Goal: Task Accomplishment & Management: Manage account settings

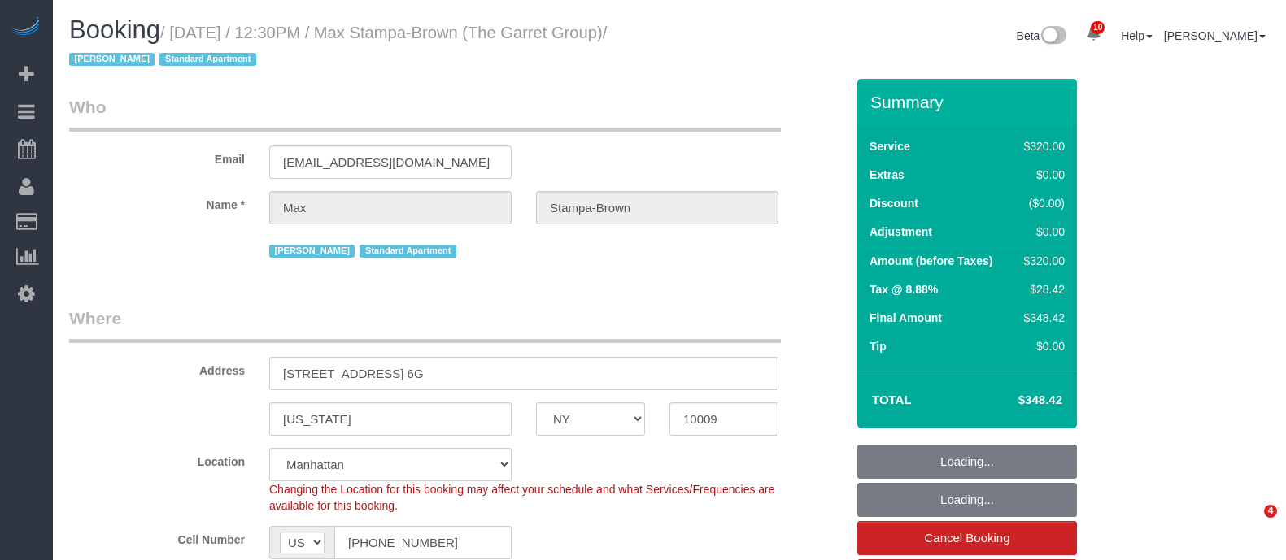
select select "NY"
select select "object:859"
select select "string:stripe-pm_1PQrZE4VGloSiKo7FWzZohW2"
select select "2"
select select "150"
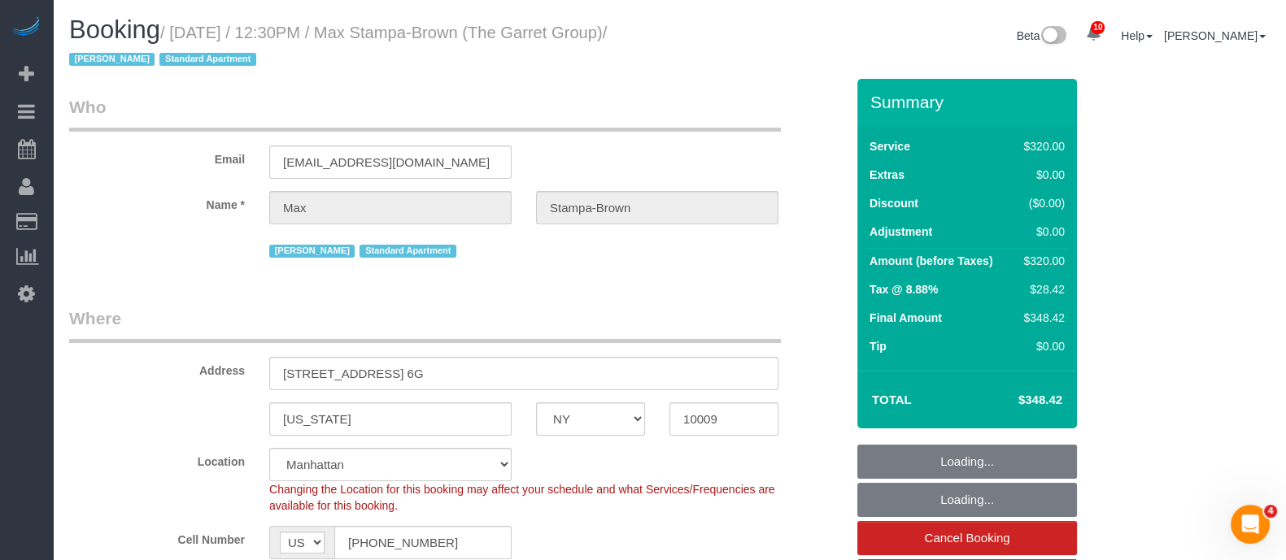
select select "number:89"
select select "number:90"
select select "number:13"
select select "number:7"
select select "object:1438"
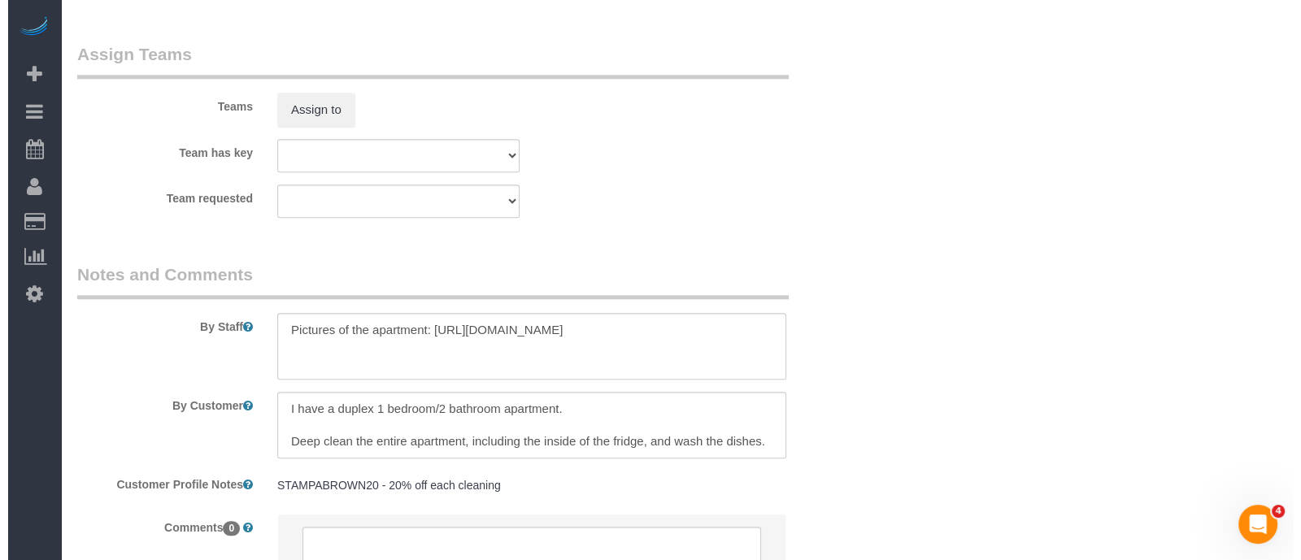
scroll to position [1769, 0]
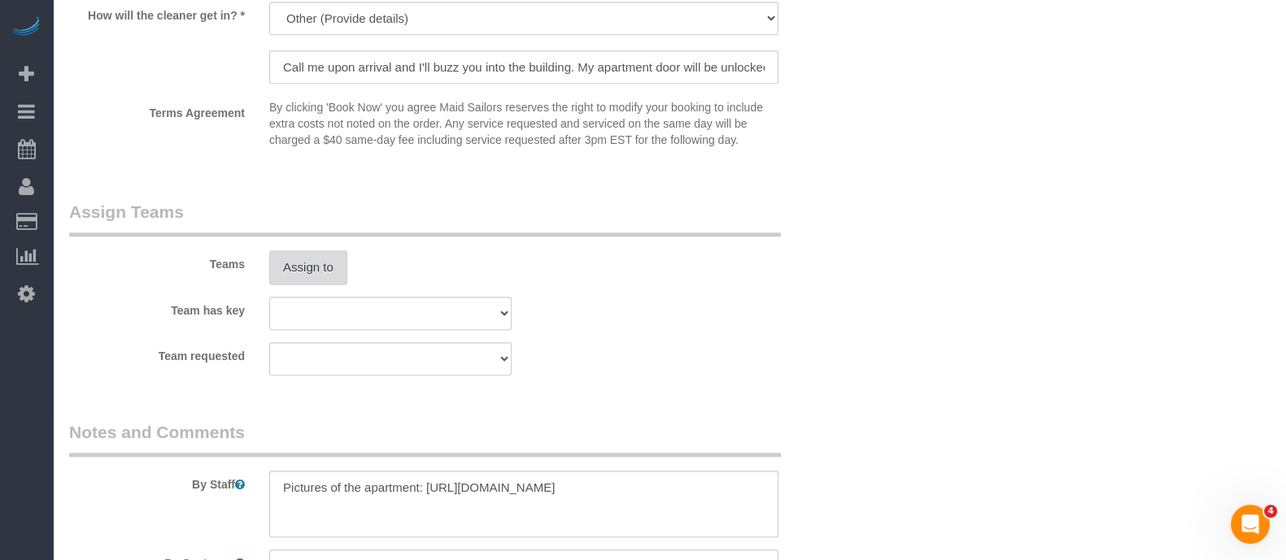
click at [295, 264] on button "Assign to" at bounding box center [308, 268] width 78 height 34
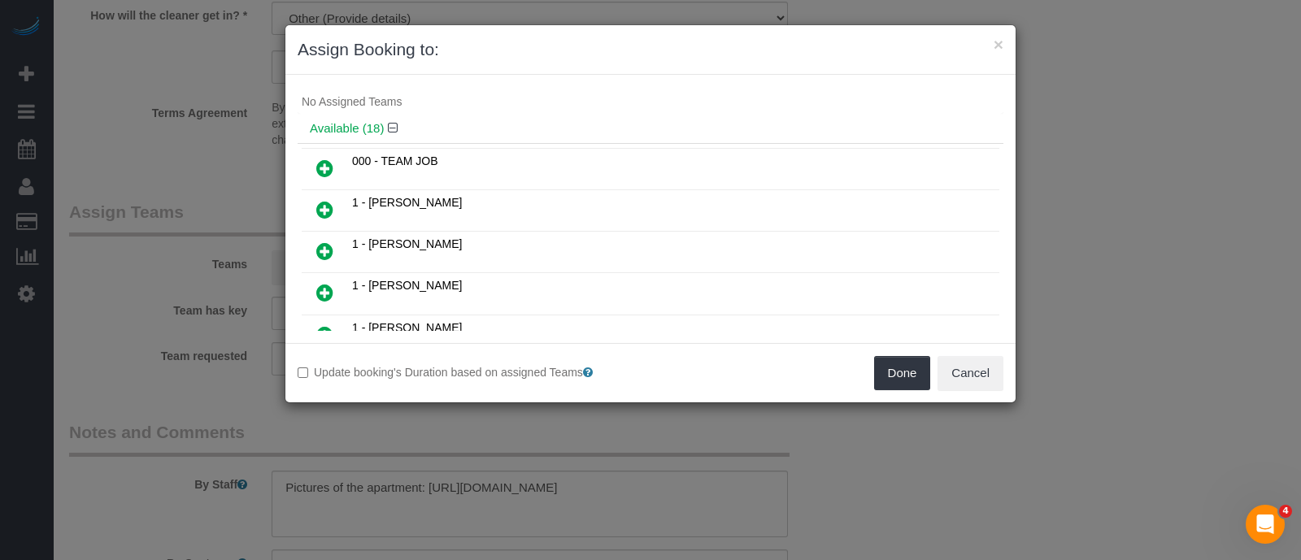
scroll to position [0, 0]
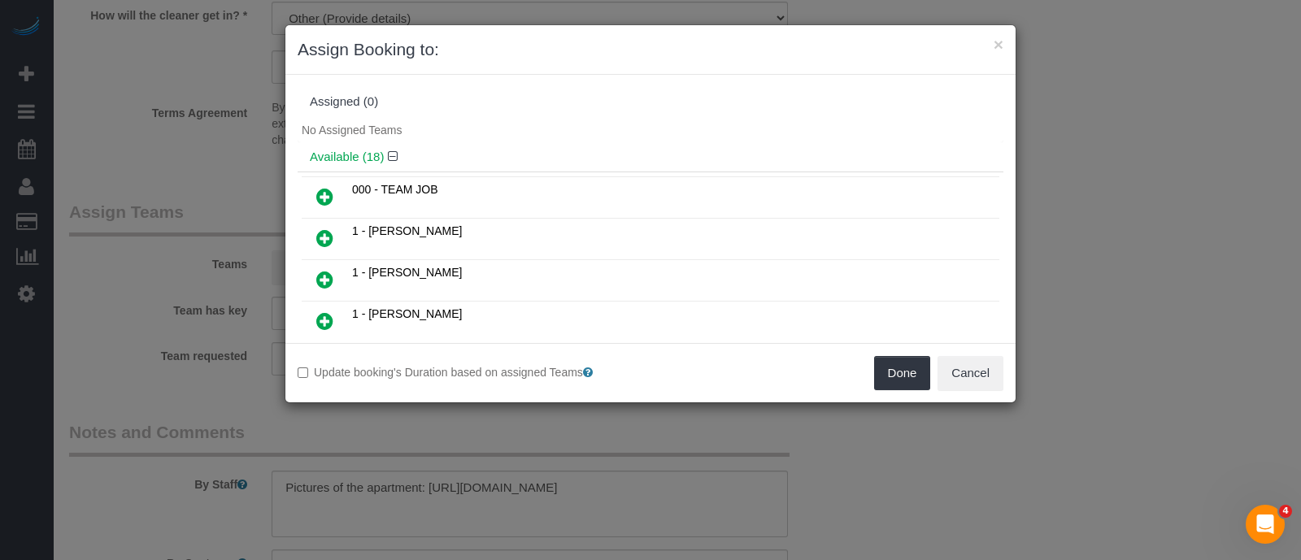
click at [323, 232] on icon at bounding box center [324, 239] width 17 height 20
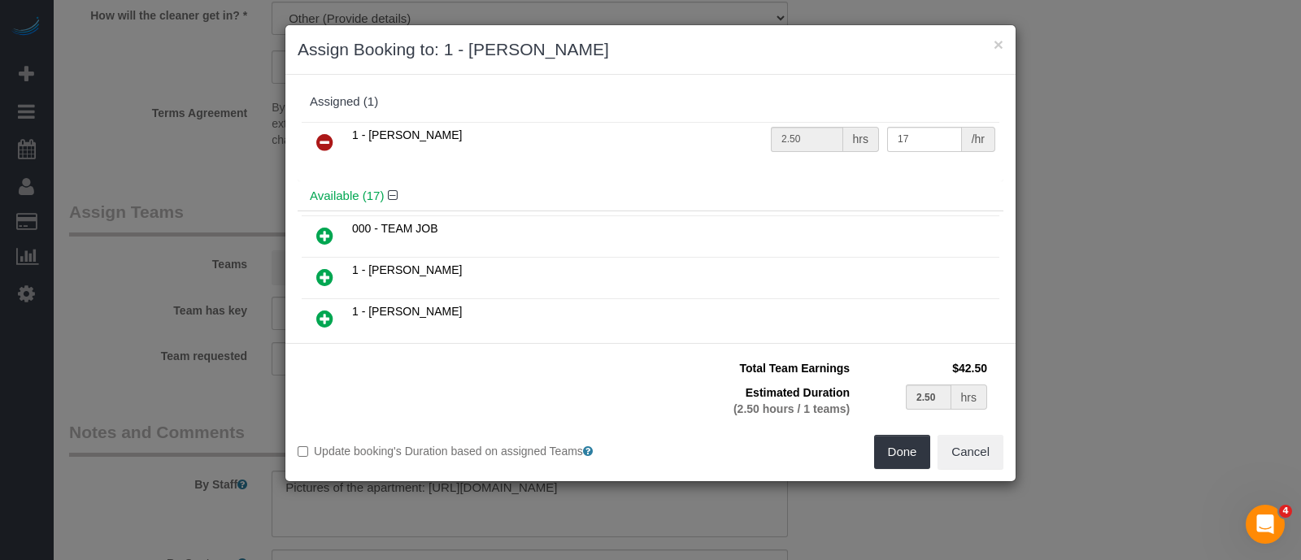
scroll to position [305, 0]
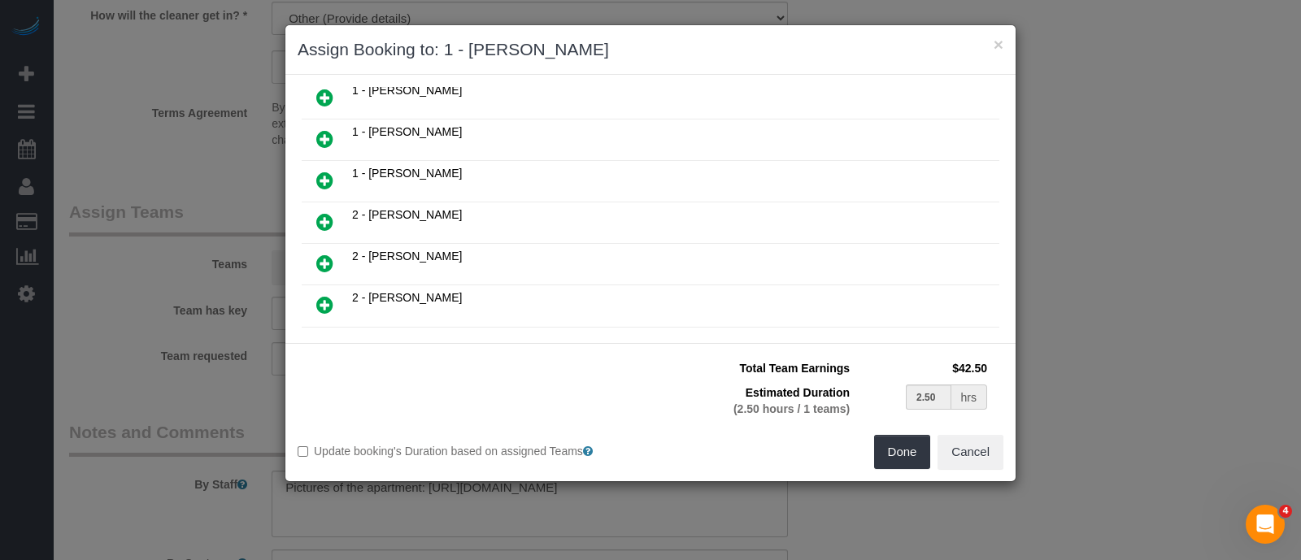
click at [322, 171] on icon at bounding box center [324, 181] width 17 height 20
type input "1.25"
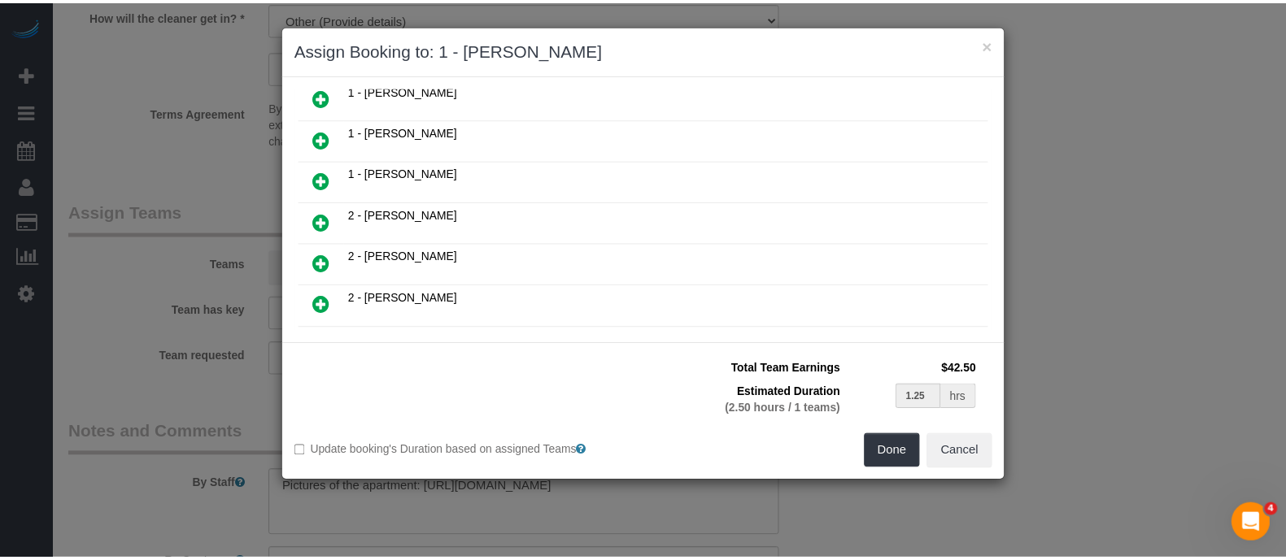
scroll to position [345, 0]
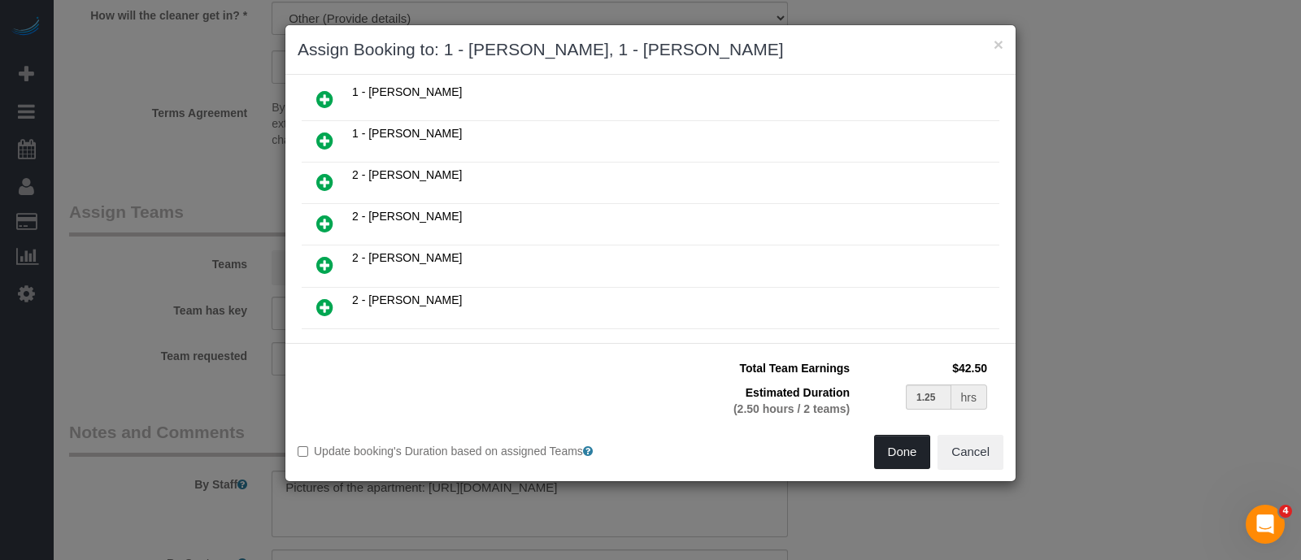
click at [882, 449] on button "Done" at bounding box center [902, 452] width 57 height 34
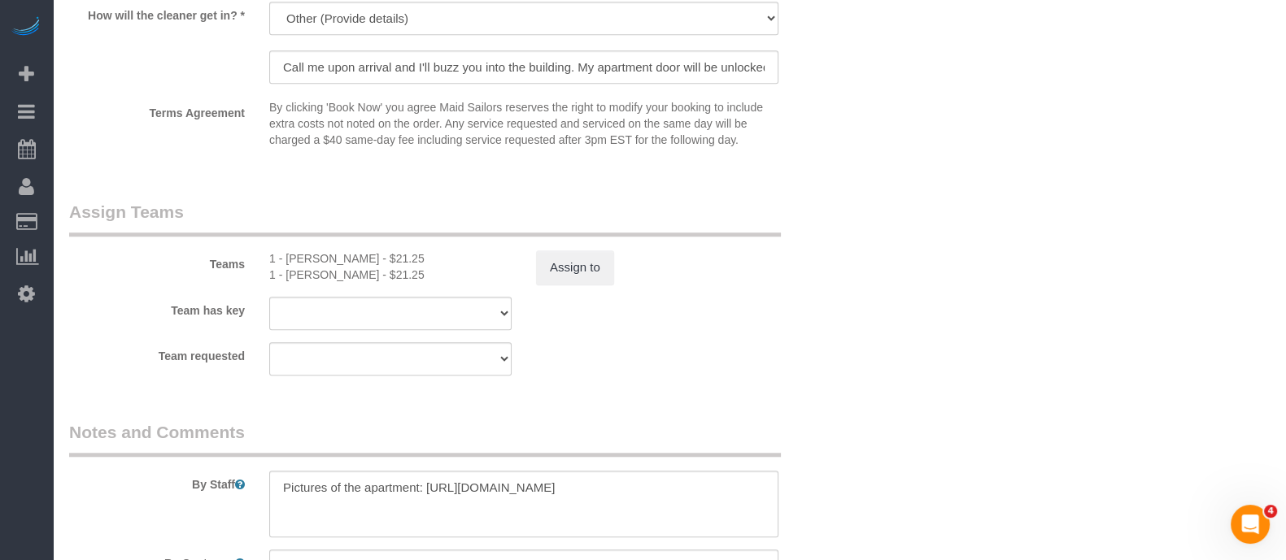
drag, startPoint x: 838, startPoint y: 309, endPoint x: 730, endPoint y: 332, distance: 110.5
click at [838, 308] on div "Team has key 000- Donna Mercado 000 - Partnerships 000 - TEAM JOB 0 - Leidy Tol…" at bounding box center [457, 313] width 800 height 33
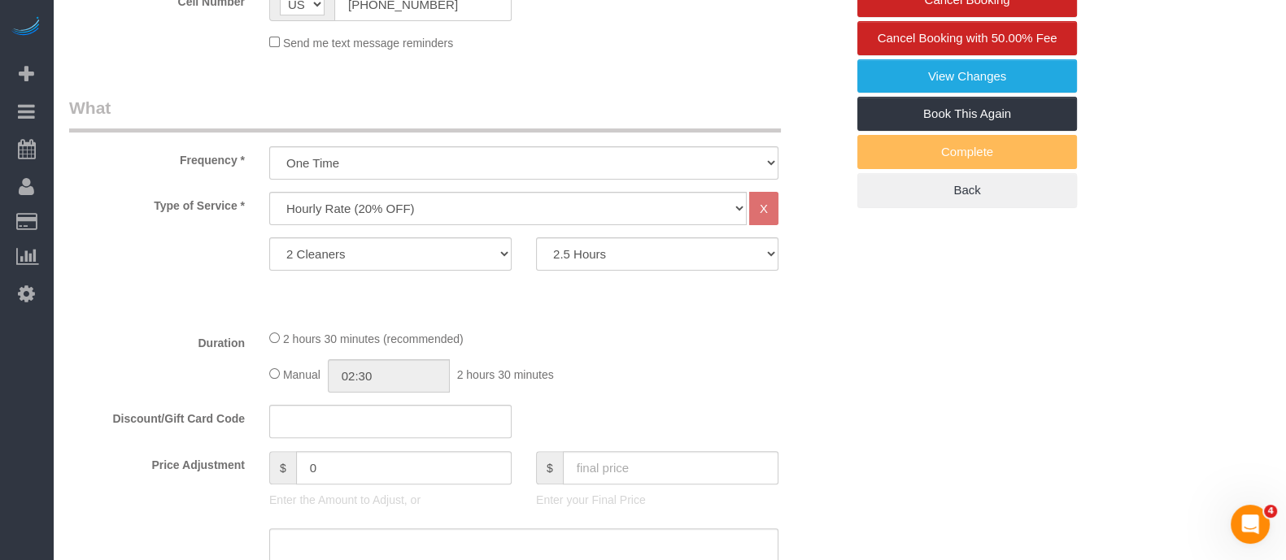
scroll to position [651, 0]
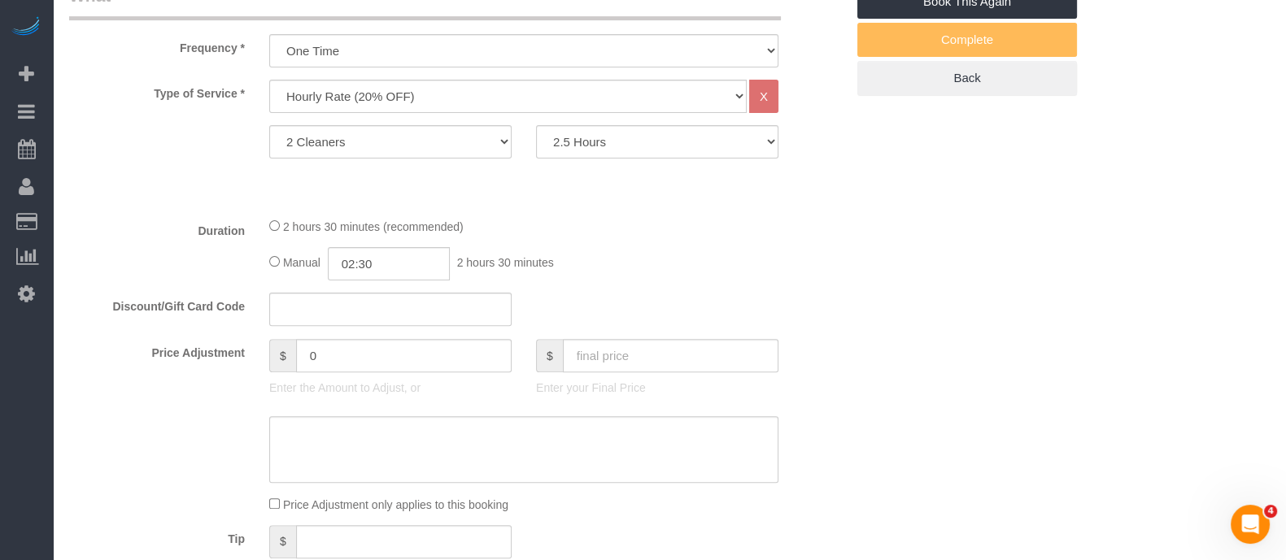
click at [284, 229] on span "2 hours 30 minutes (recommended)" at bounding box center [373, 226] width 181 height 13
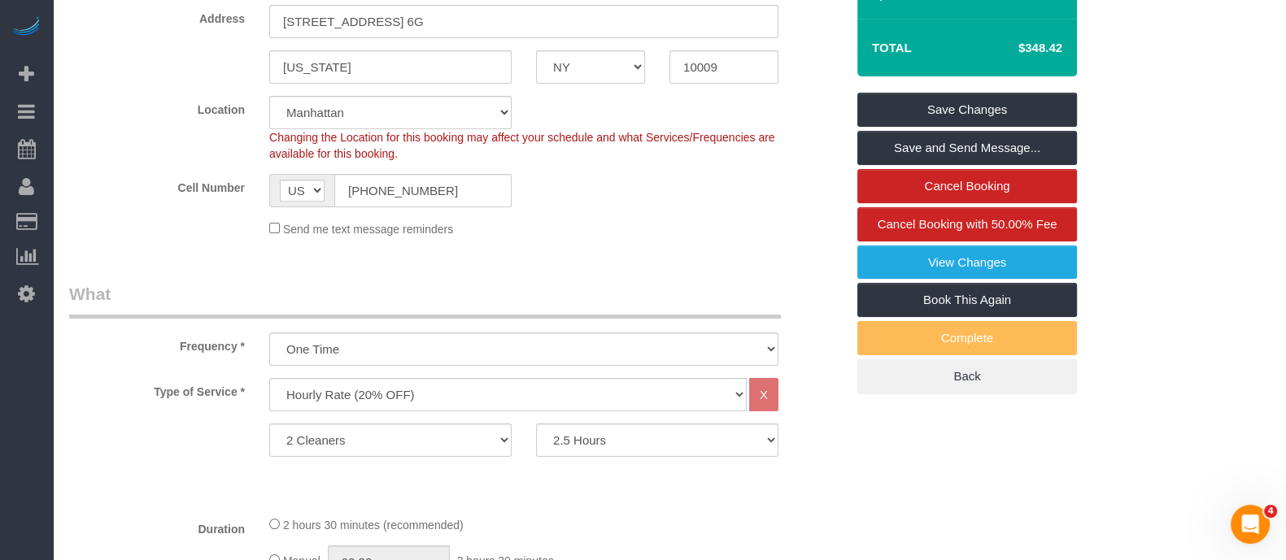
scroll to position [244, 0]
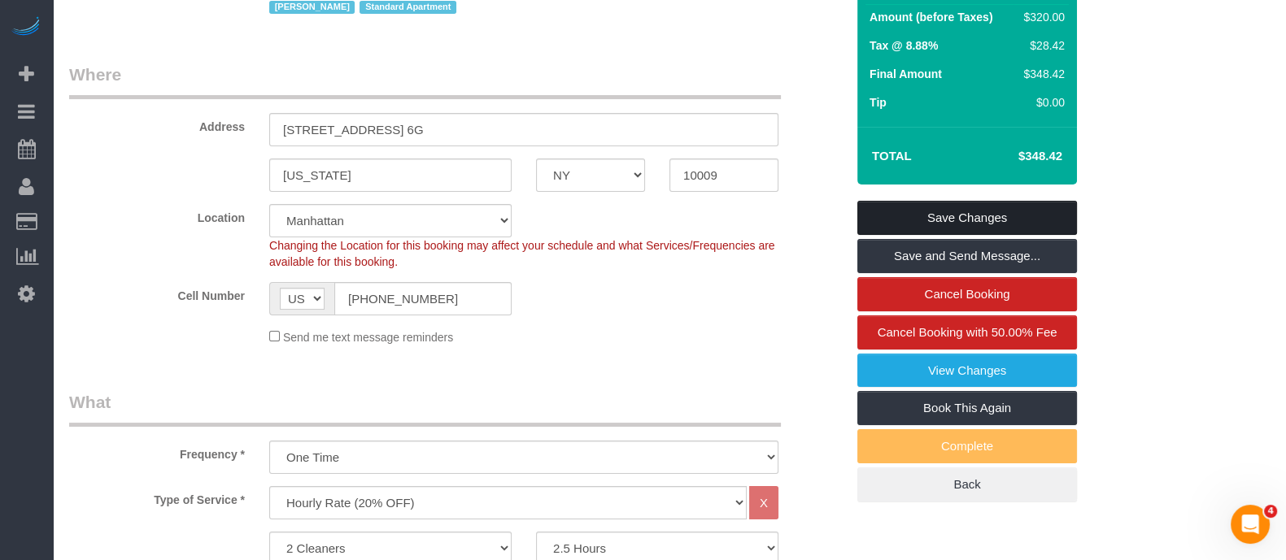
click at [990, 216] on link "Save Changes" at bounding box center [967, 218] width 220 height 34
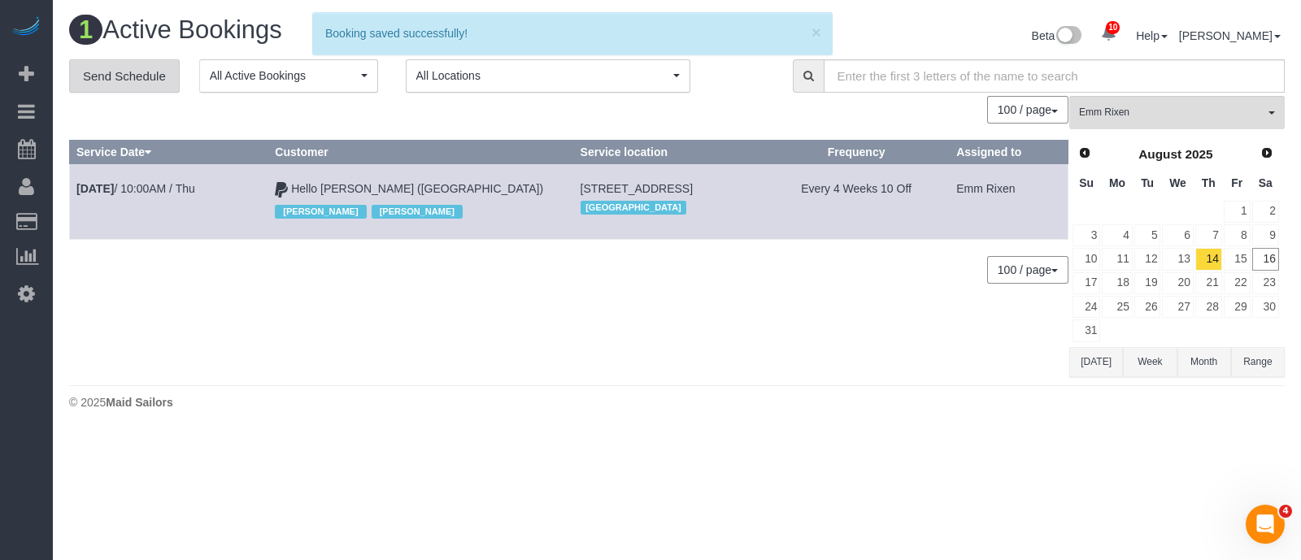
click at [142, 63] on link "Send Schedule" at bounding box center [124, 76] width 111 height 34
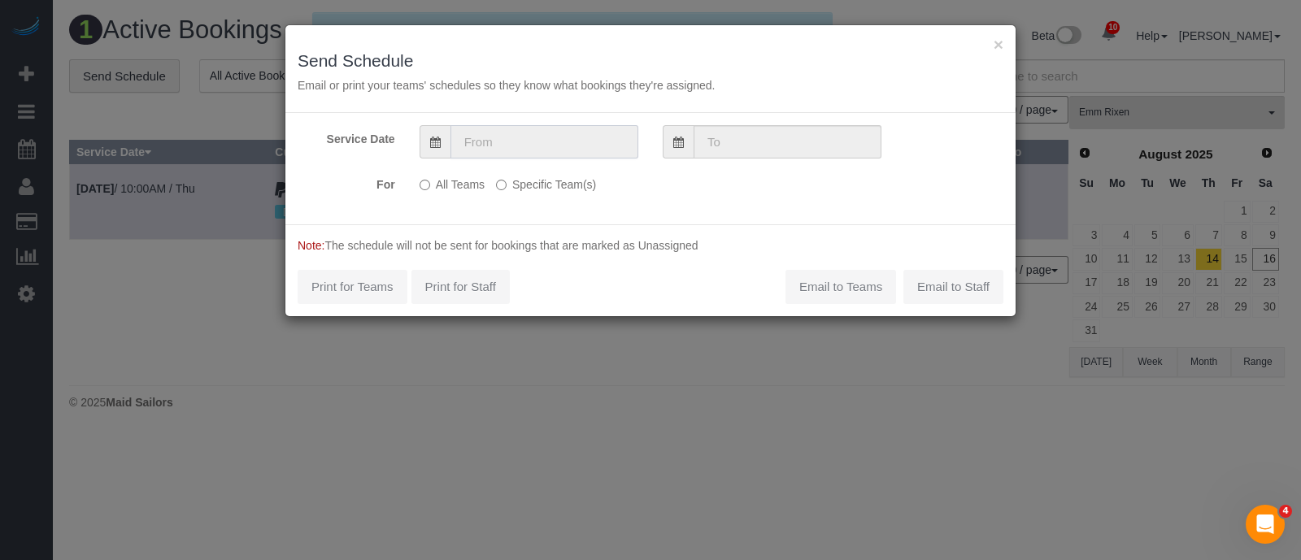
click at [523, 152] on input "text" at bounding box center [545, 141] width 188 height 33
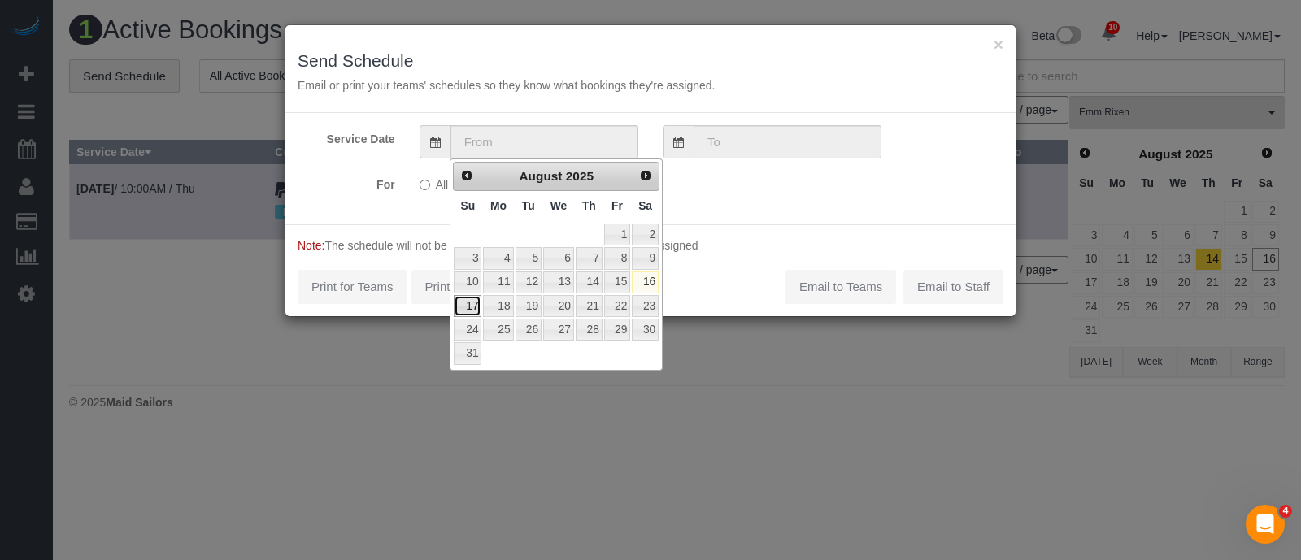
click at [472, 309] on link "17" at bounding box center [468, 306] width 28 height 22
type input "[DATE]"
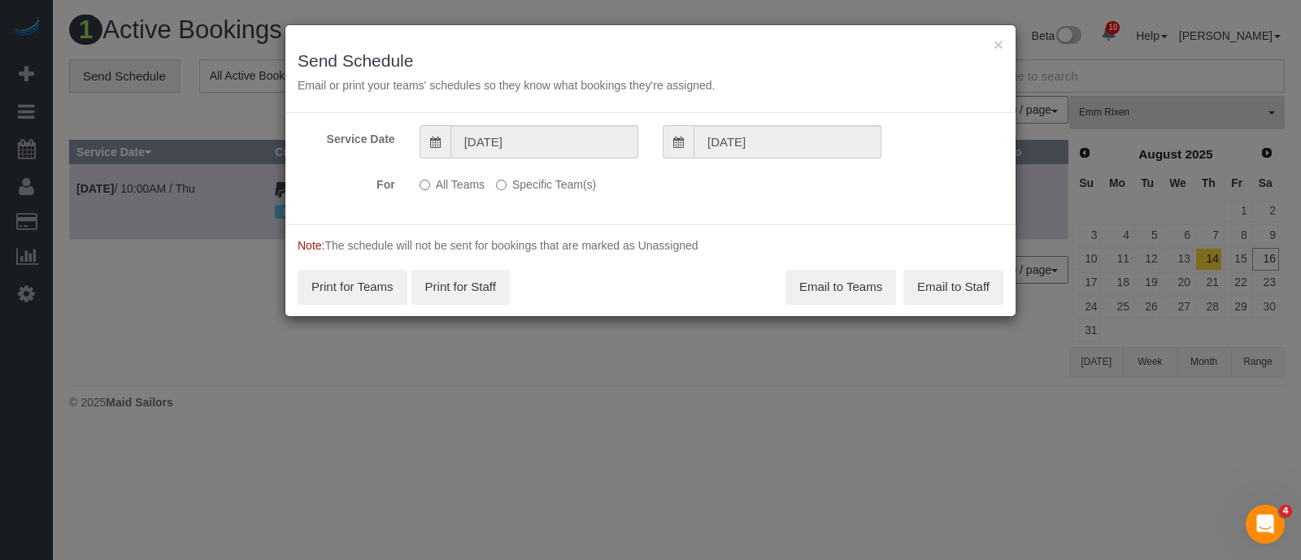
click at [518, 196] on div "All Teams Specific Team(s) Emm Rixen Choose Team(s) * - K.J. *Irene Flores - Te…" at bounding box center [589, 185] width 365 height 29
click at [525, 193] on div "All Teams Specific Team(s) Emm Rixen Choose Team(s) * - K.J. *Irene Flores - Te…" at bounding box center [589, 185] width 365 height 29
click at [546, 182] on label "Specific Team(s)" at bounding box center [546, 182] width 100 height 22
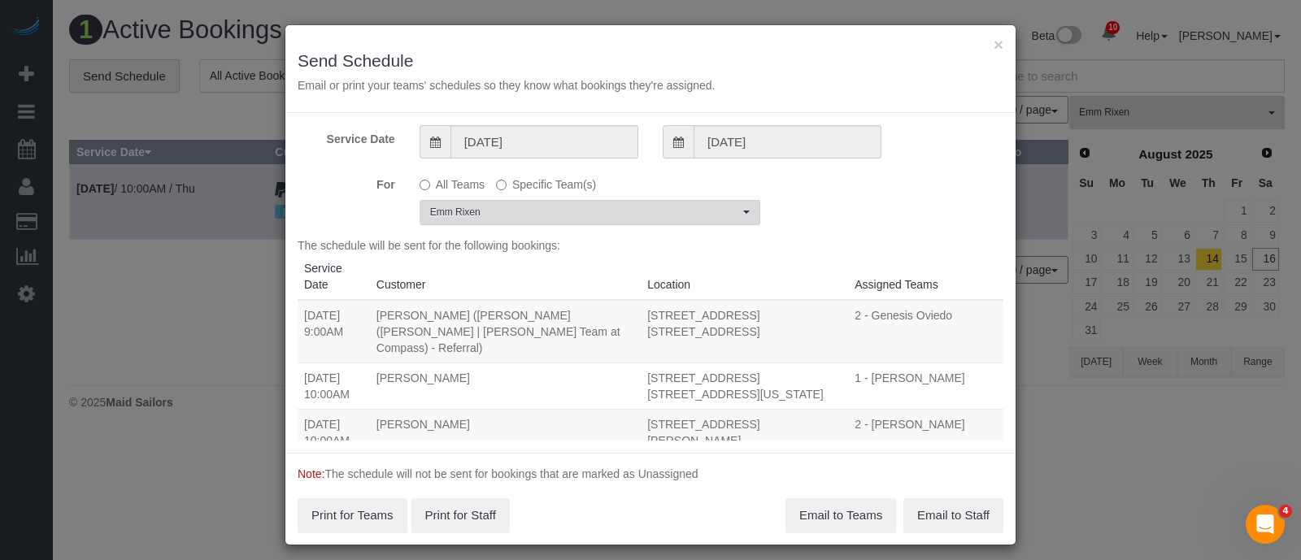
click at [559, 213] on span "Emm Rixen" at bounding box center [584, 213] width 309 height 14
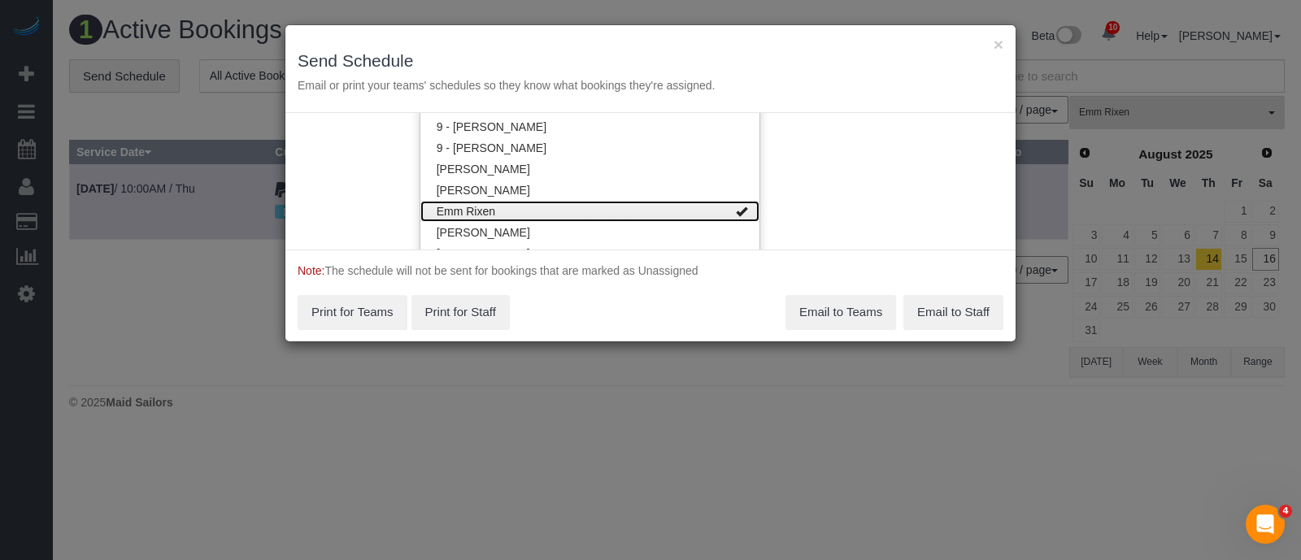
click at [651, 207] on link "Emm Rixen" at bounding box center [589, 211] width 339 height 21
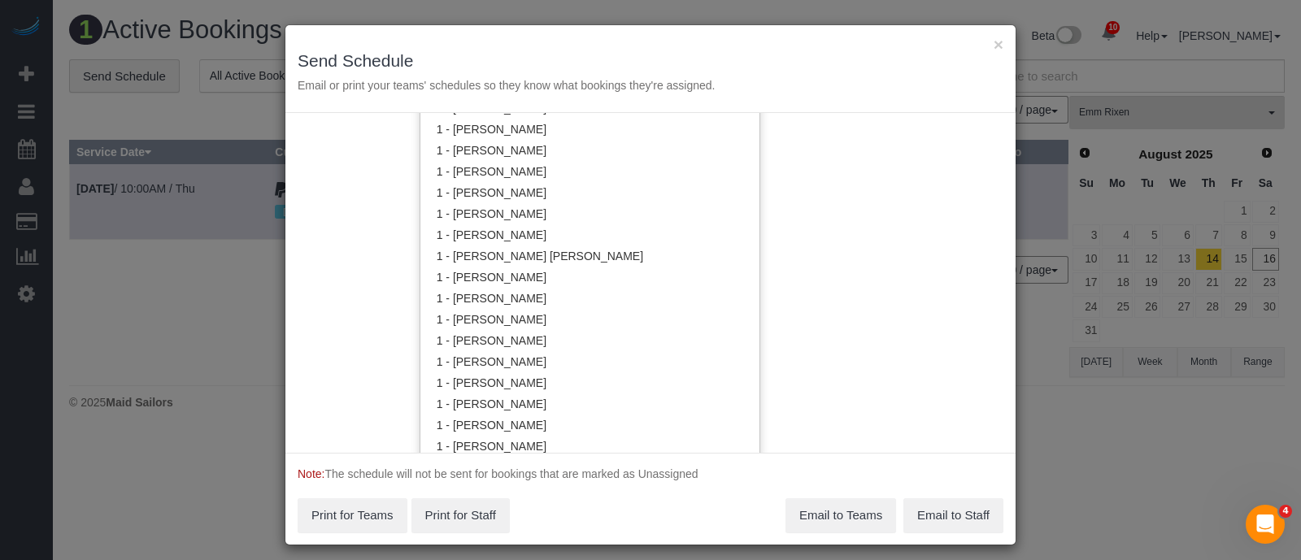
scroll to position [206, 0]
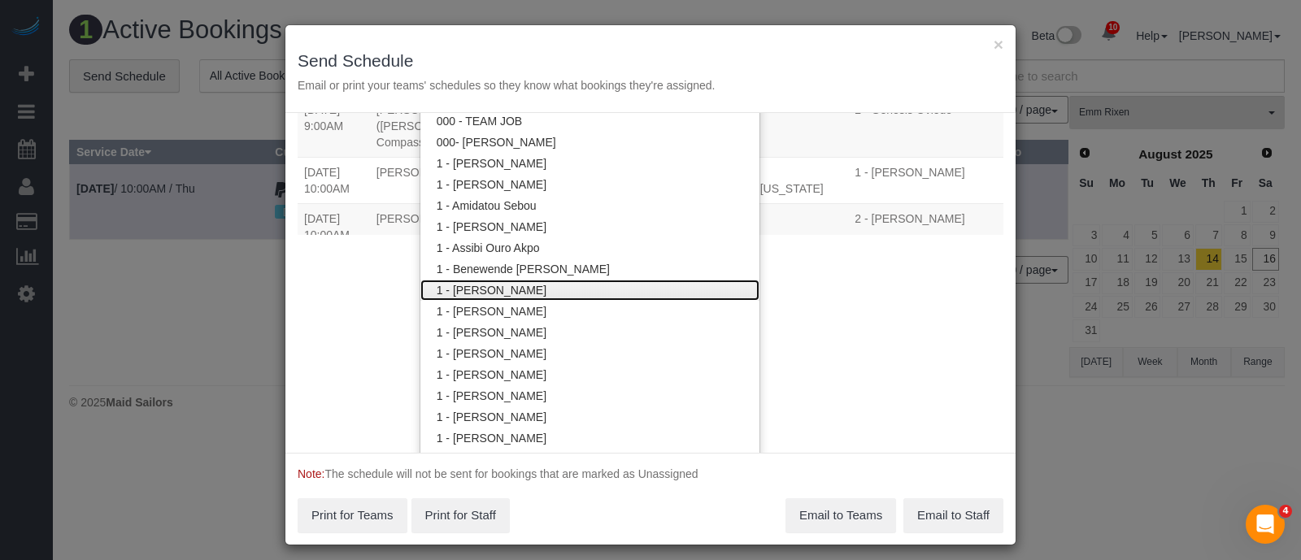
click at [626, 285] on link "1 - [PERSON_NAME]" at bounding box center [589, 290] width 339 height 21
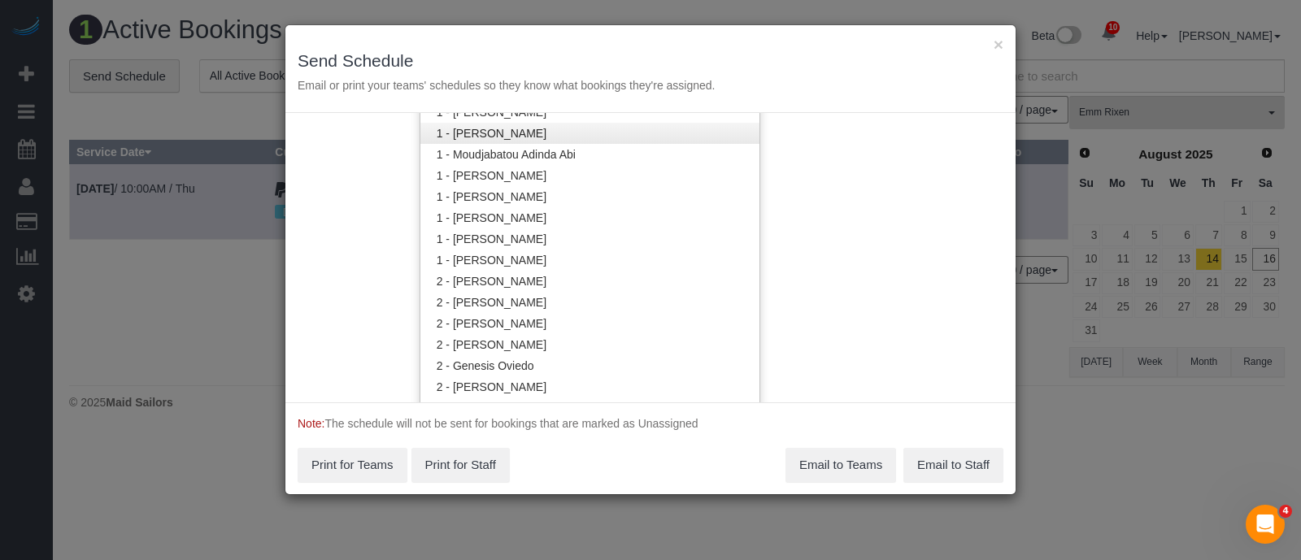
scroll to position [917, 0]
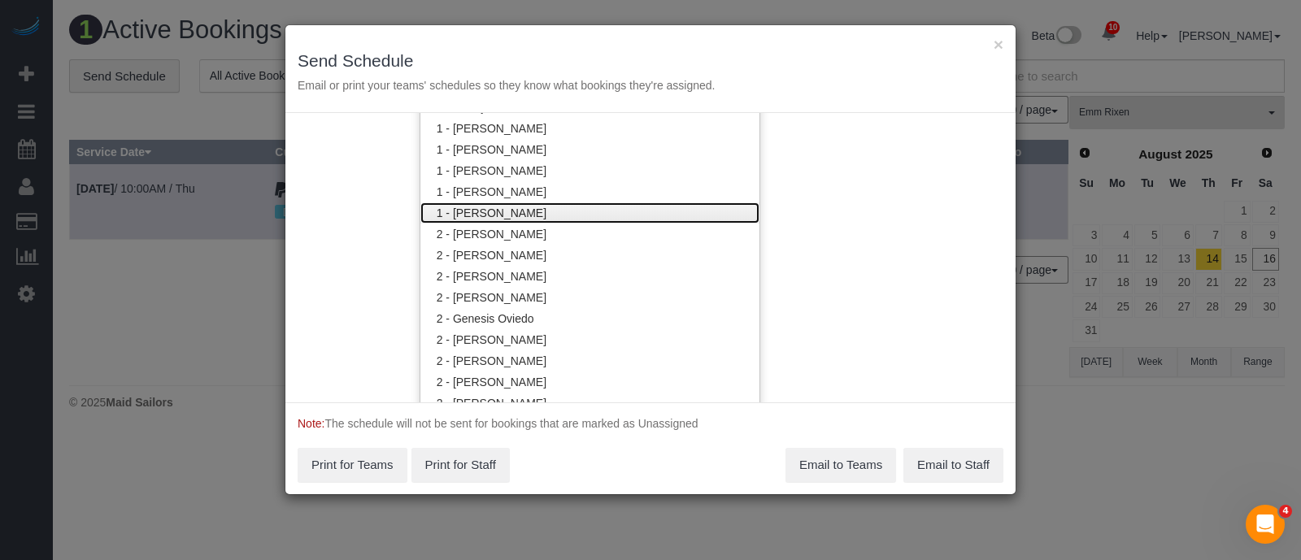
drag, startPoint x: 651, startPoint y: 215, endPoint x: 748, endPoint y: 209, distance: 97.0
click at [652, 214] on link "1 - [PERSON_NAME]" at bounding box center [589, 213] width 339 height 21
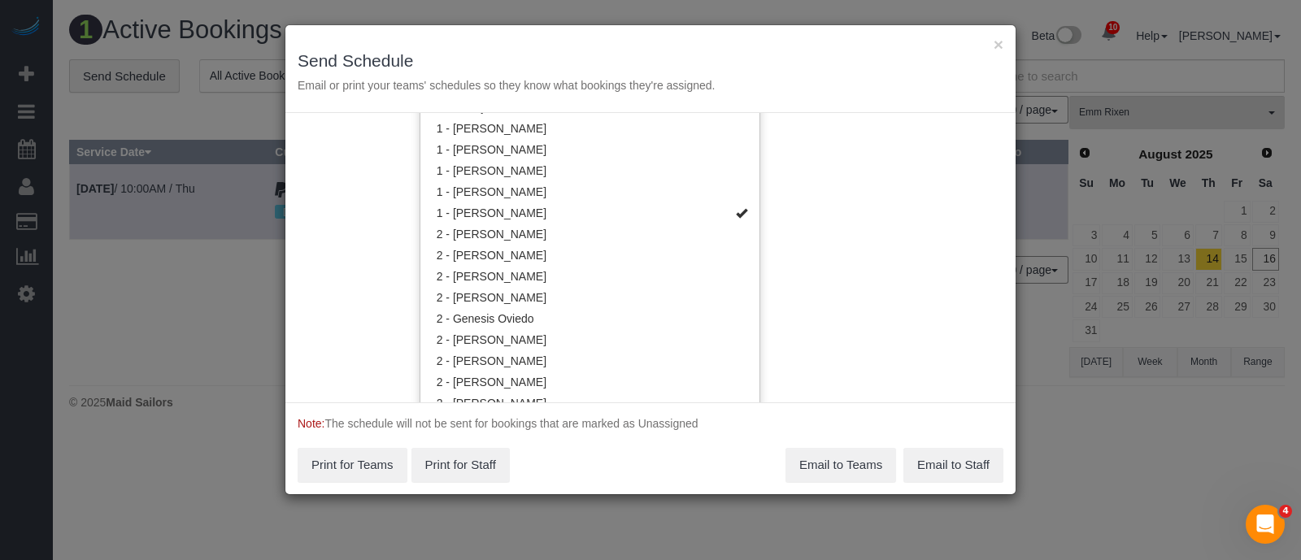
click at [793, 210] on div "Service Date 08/17/2025 08/17/2025 For All Teams Specific Team(s) 1 - Berdina P…" at bounding box center [650, 258] width 730 height 290
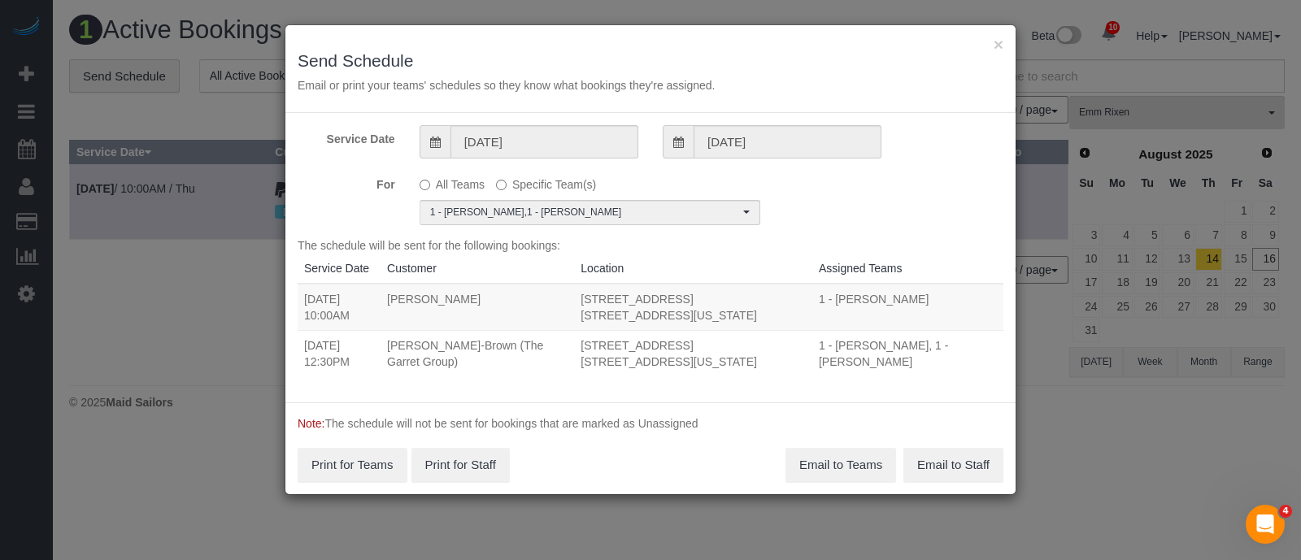
scroll to position [0, 0]
drag, startPoint x: 298, startPoint y: 341, endPoint x: 534, endPoint y: 359, distance: 236.5
click at [534, 359] on tr "08/17/2025 12:30PM Max Stampa-Brown (The Garret Group) 252 East 2nd Street, Apt…" at bounding box center [651, 353] width 706 height 46
copy tr "08/17/2025 12:30PM Max Stampa-Brown (The Garret Group)"
click at [855, 460] on button "Email to Teams" at bounding box center [841, 465] width 111 height 34
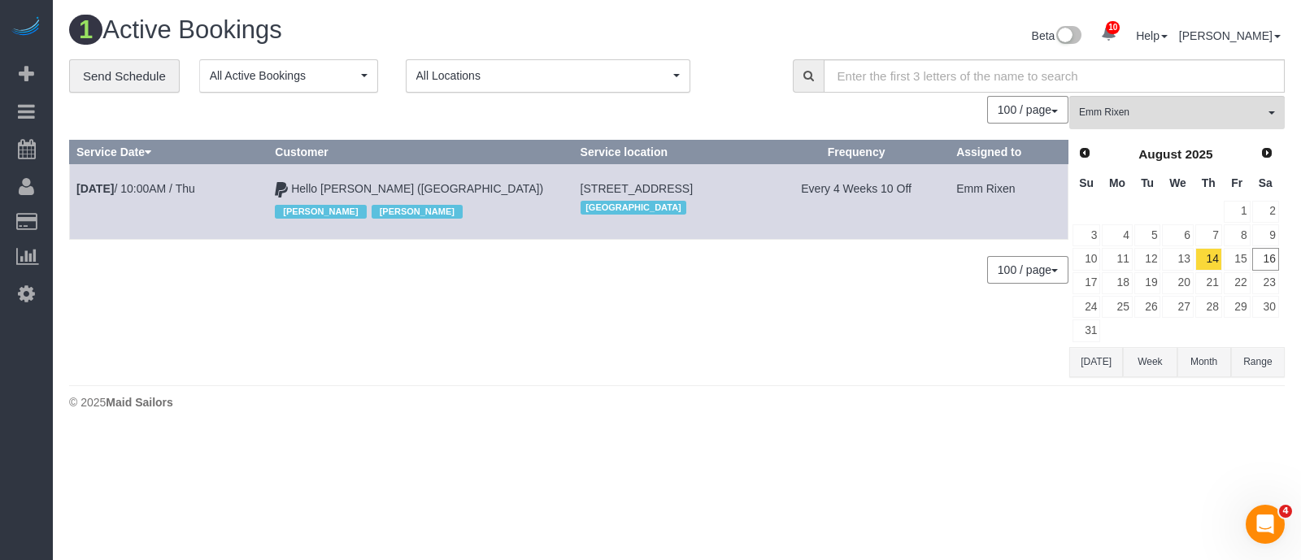
click at [553, 376] on div "1 Active Bookings Beta 10 Your Notifications You have 0 alerts × You have 5 to …" at bounding box center [677, 217] width 1248 height 434
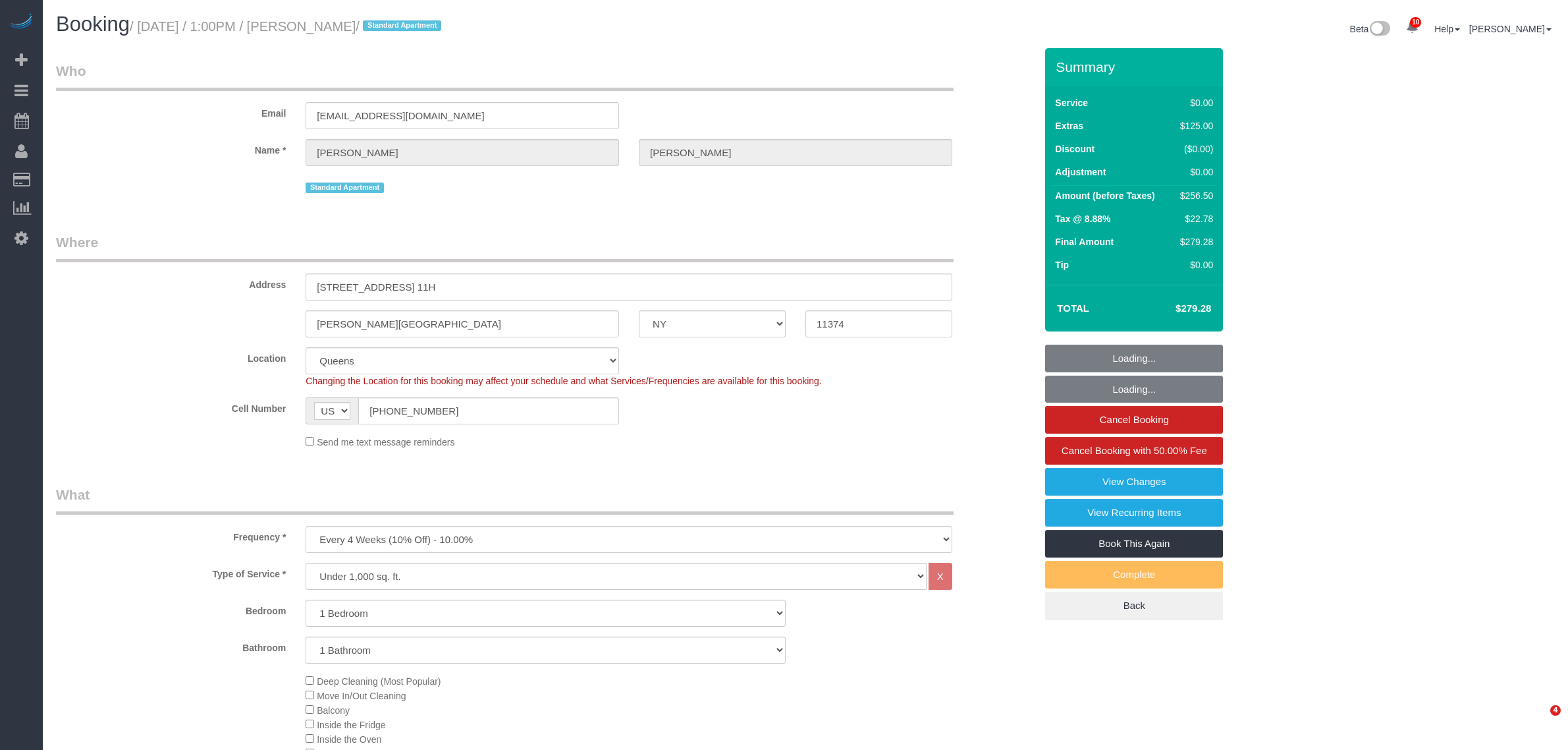
select select "NY"
select select "number:89"
select select "number:90"
select select "number:15"
select select "number:6"
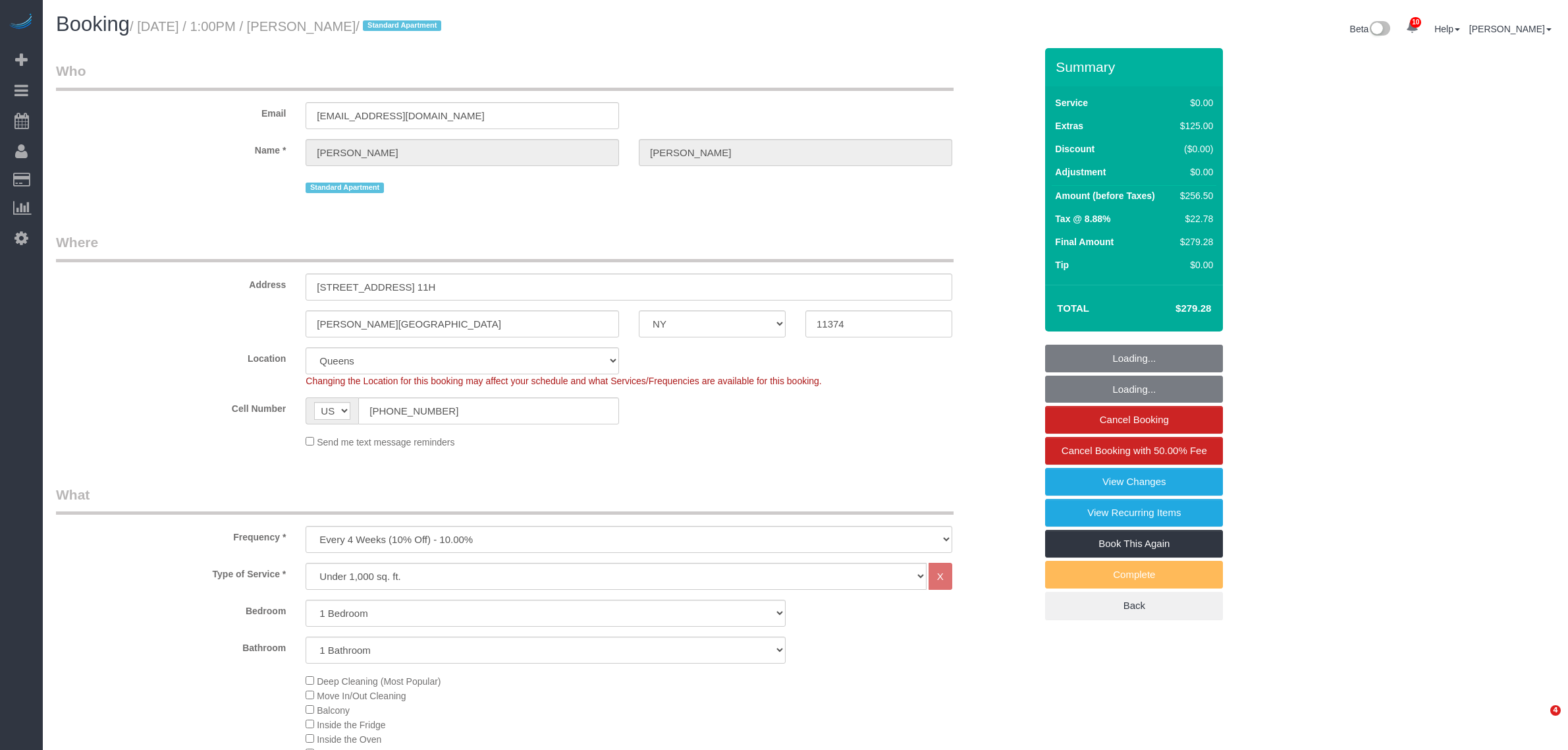
select select "object:1365"
select select "spot1"
select select "1"
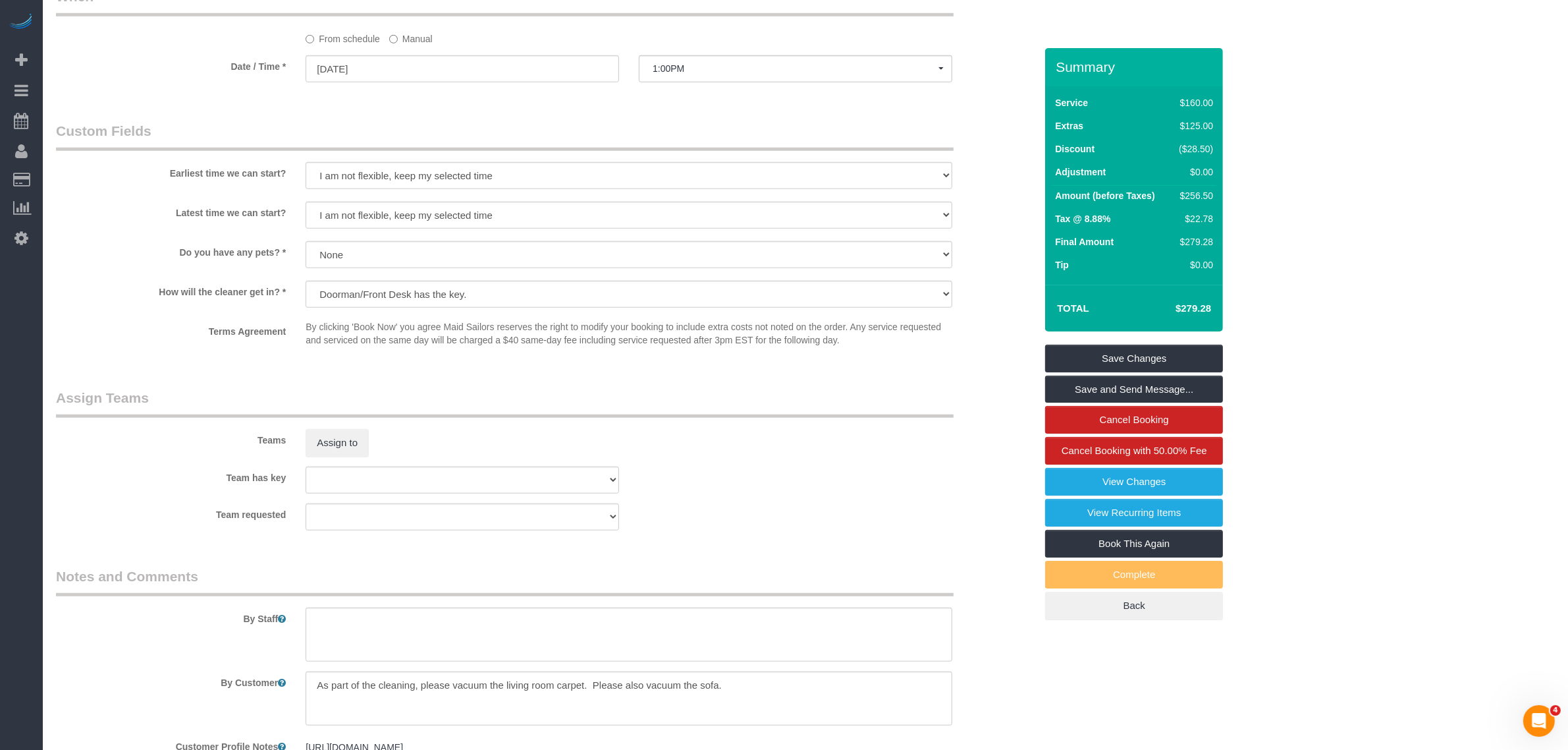
scroll to position [1318, 0]
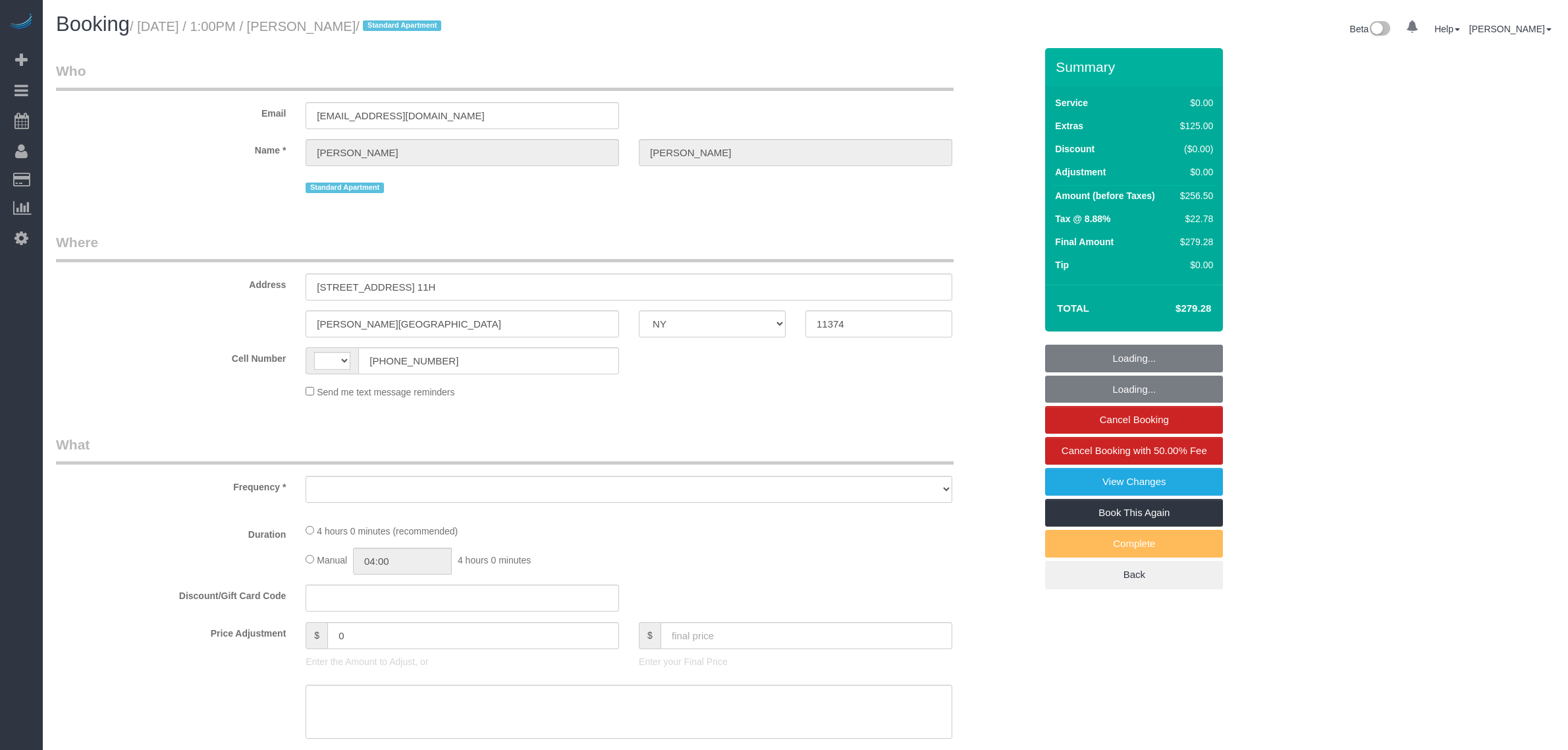
select select "NY"
select select "string:stripe-pm_1PYAHI4VGloSiKo79lVMBurU"
select select "1"
select select "spot1"
select select "number:89"
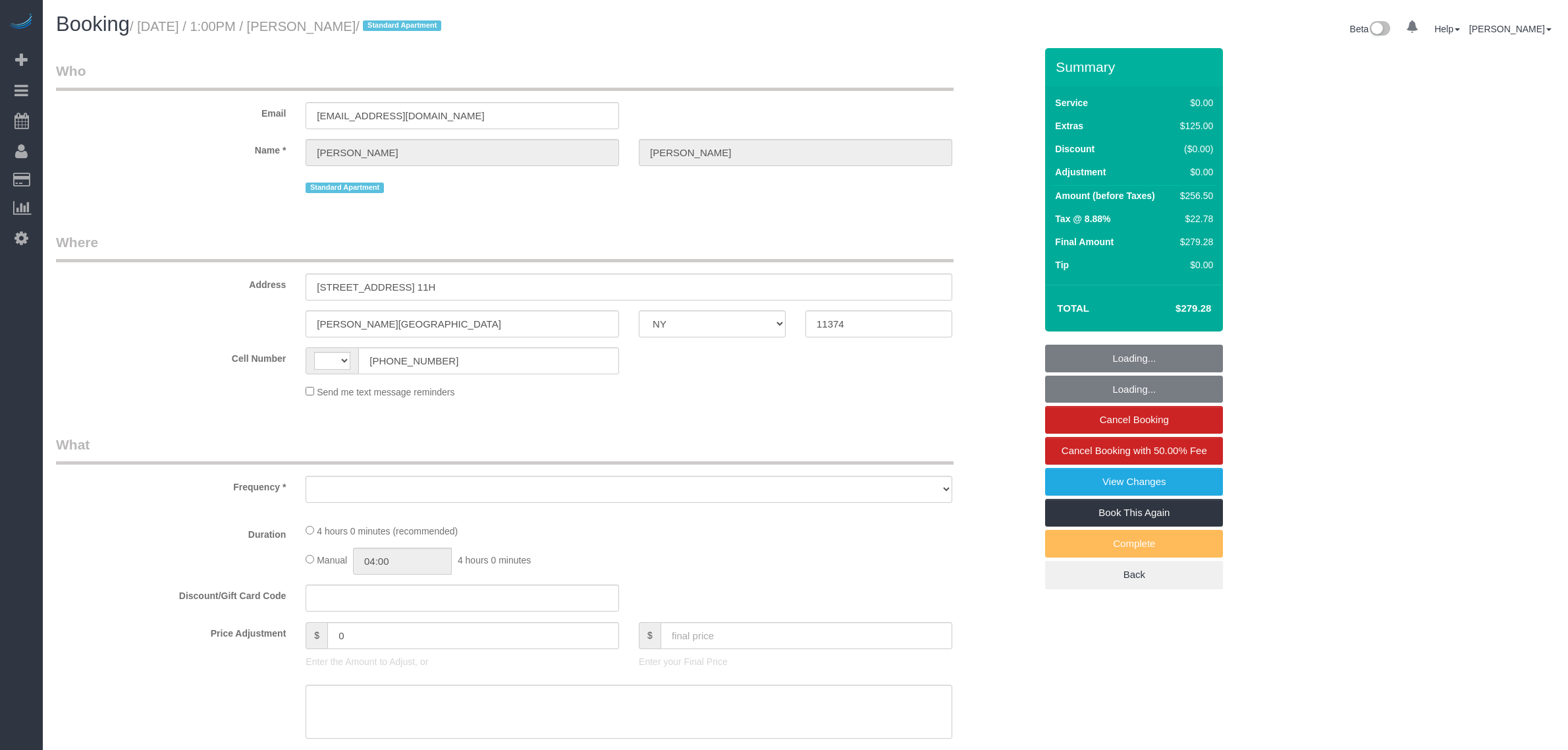
select select "number:90"
select select "number:15"
select select "number:6"
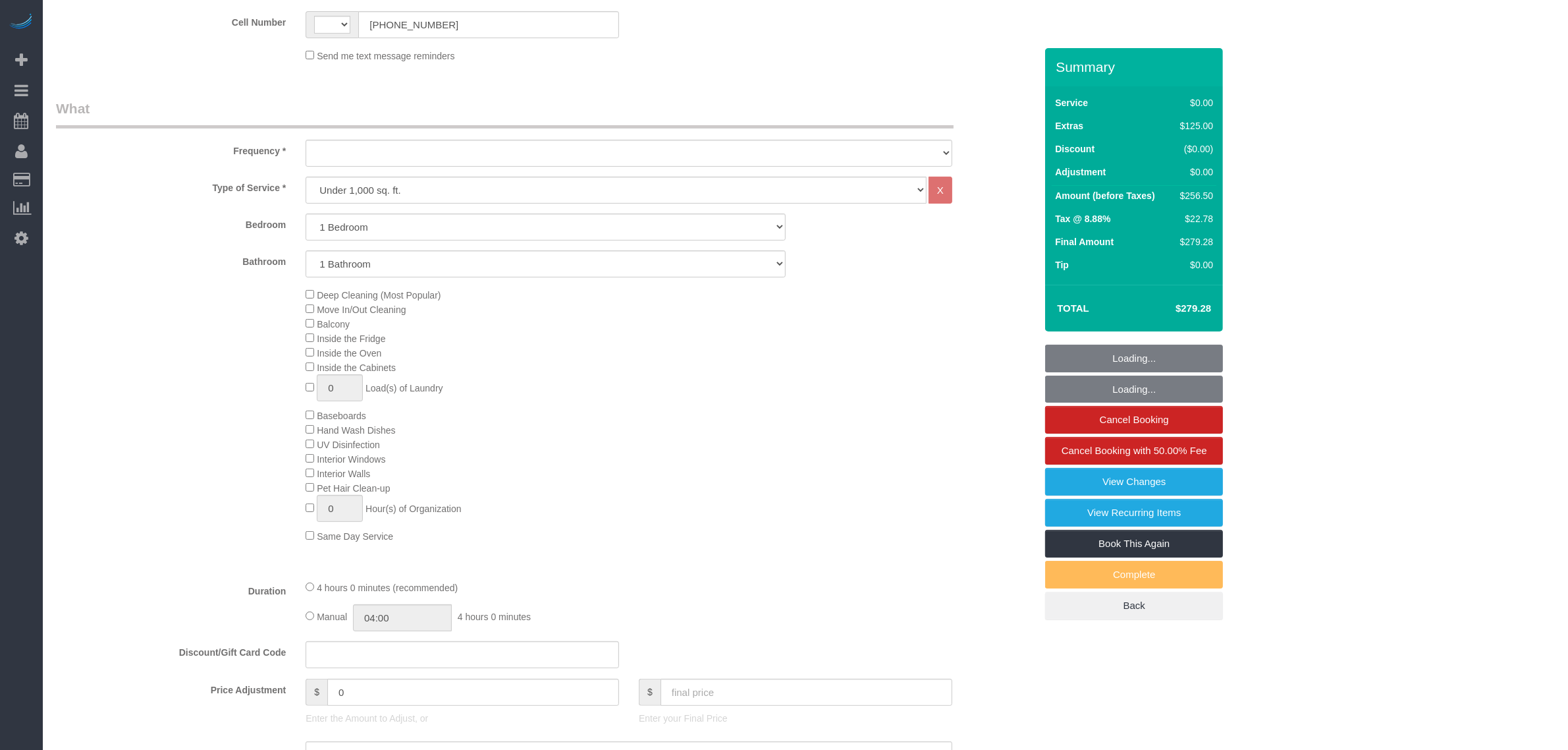
select select "string:[GEOGRAPHIC_DATA]"
select select "object:965"
select select
select select "1"
select select "spot48"
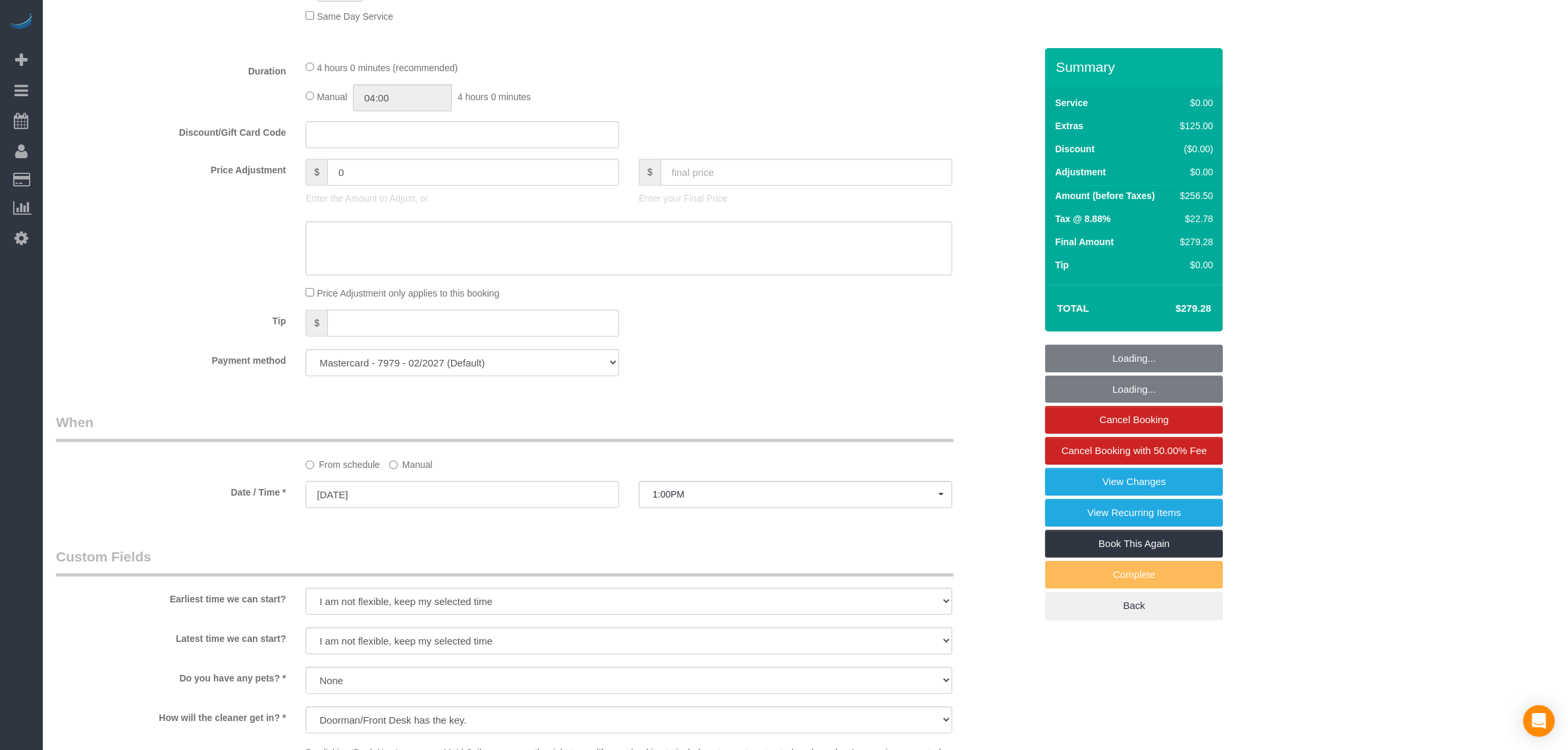
select select "object:1401"
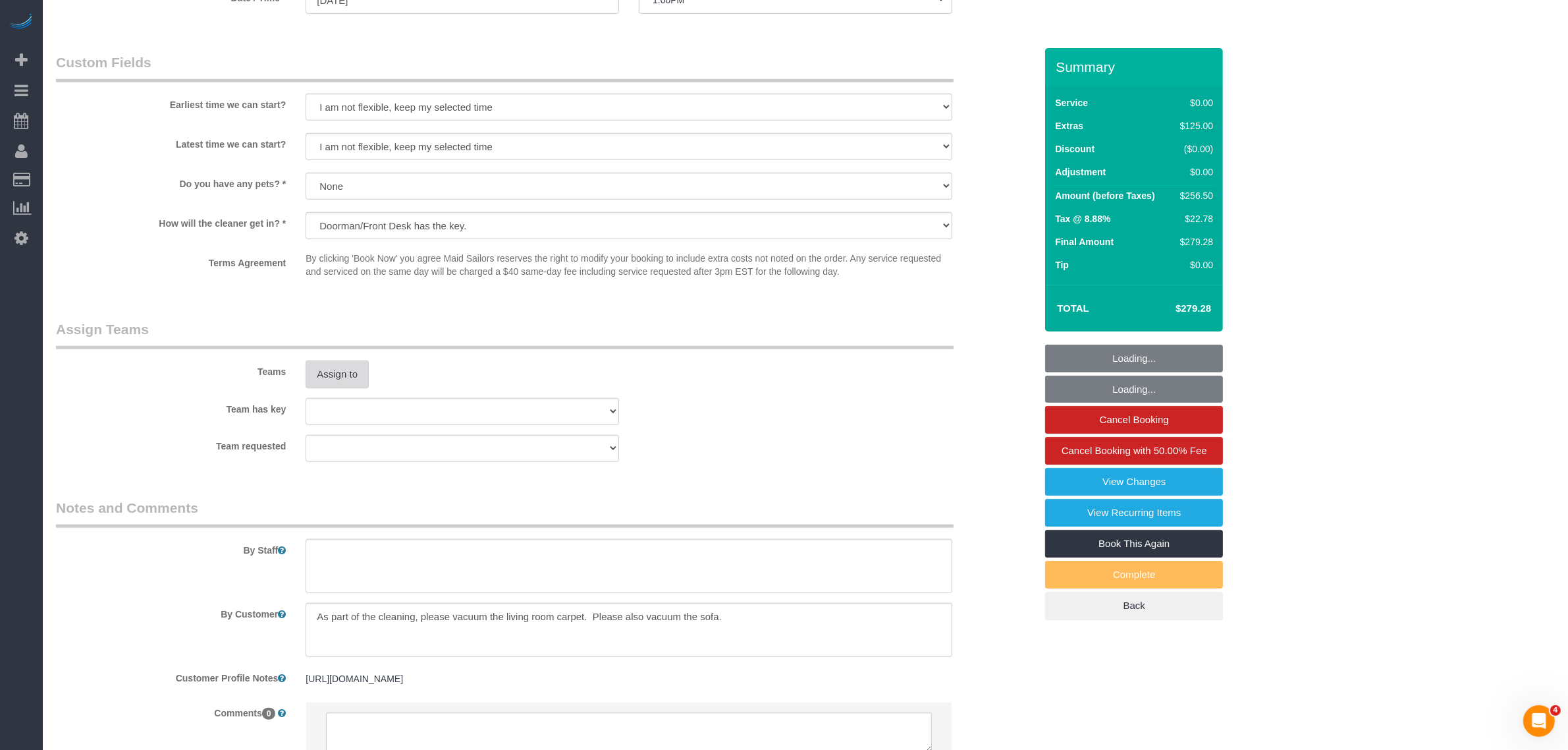
click at [336, 373] on button "Assign to" at bounding box center [337, 374] width 63 height 28
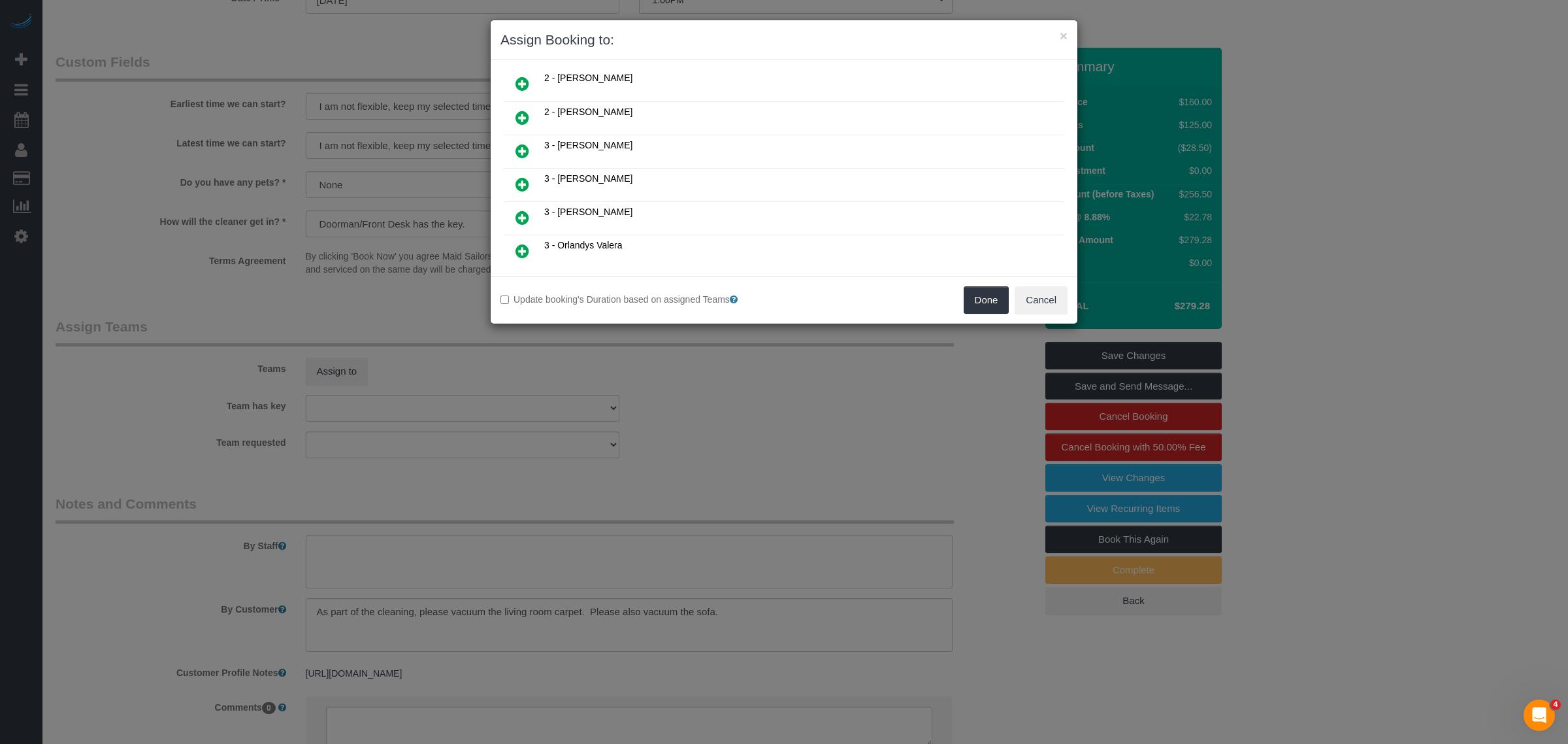
scroll to position [490, 0]
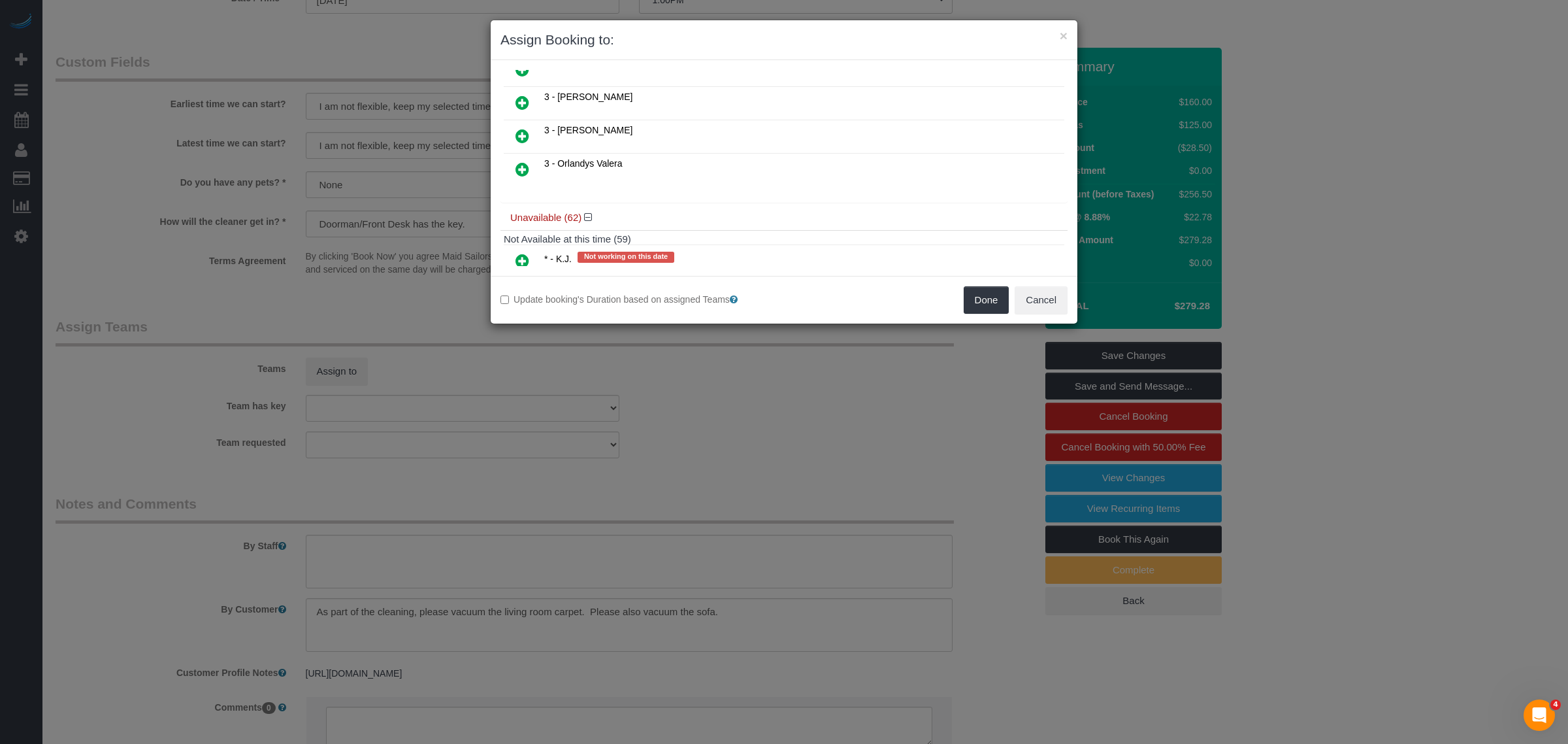
drag, startPoint x: 521, startPoint y: 128, endPoint x: 634, endPoint y: 166, distance: 119.2
click at [521, 128] on icon at bounding box center [522, 136] width 14 height 16
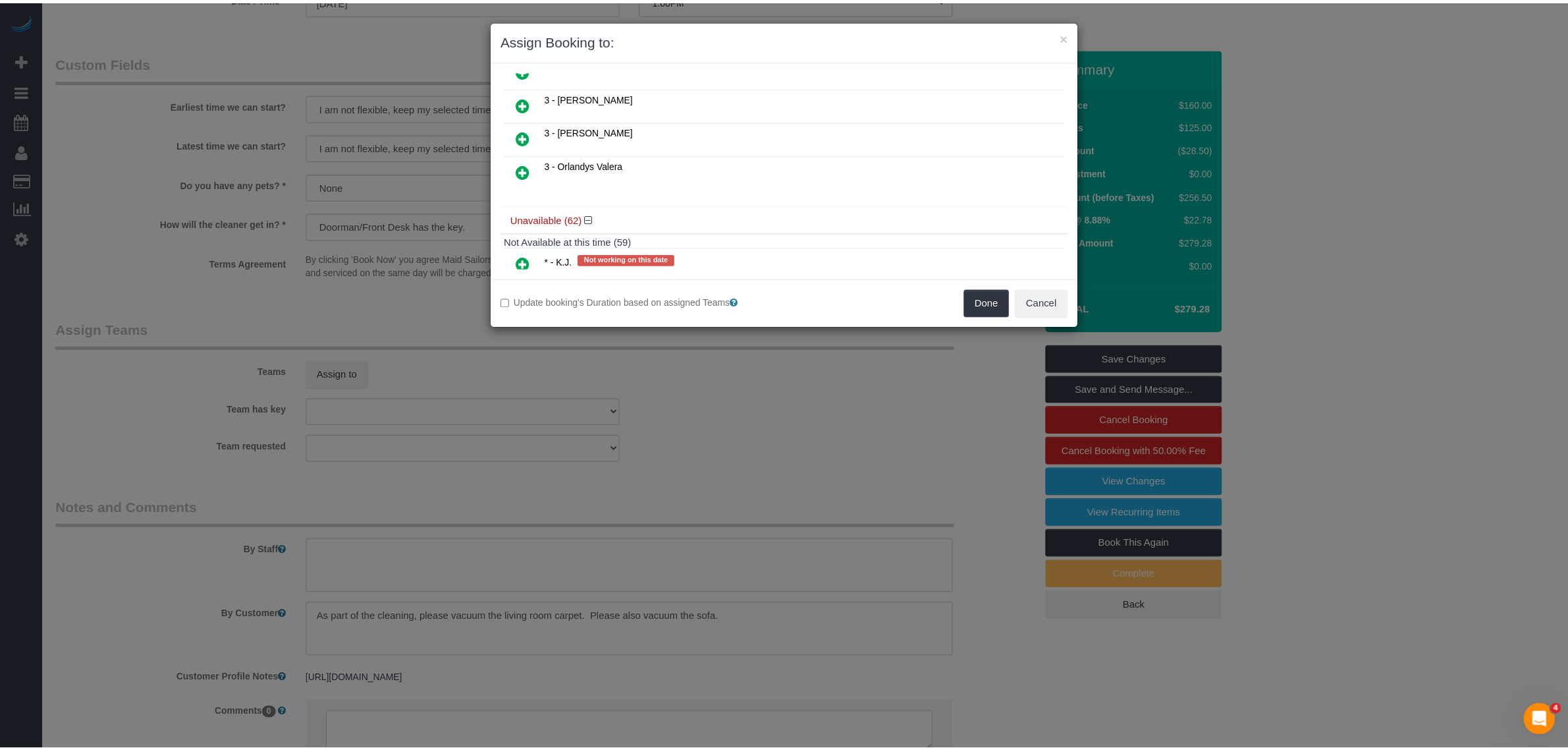
scroll to position [525, 0]
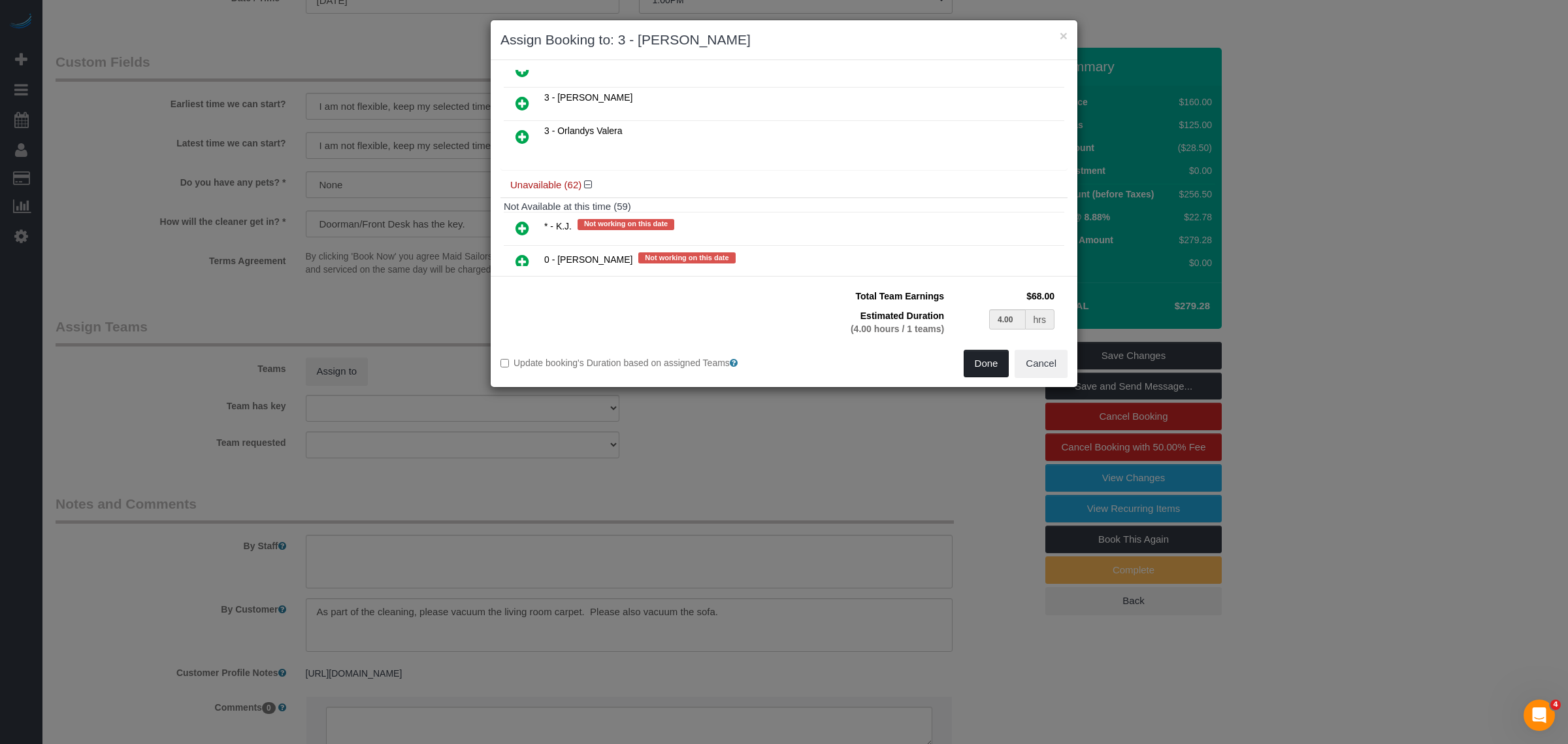
click at [971, 358] on button "Done" at bounding box center [986, 363] width 46 height 27
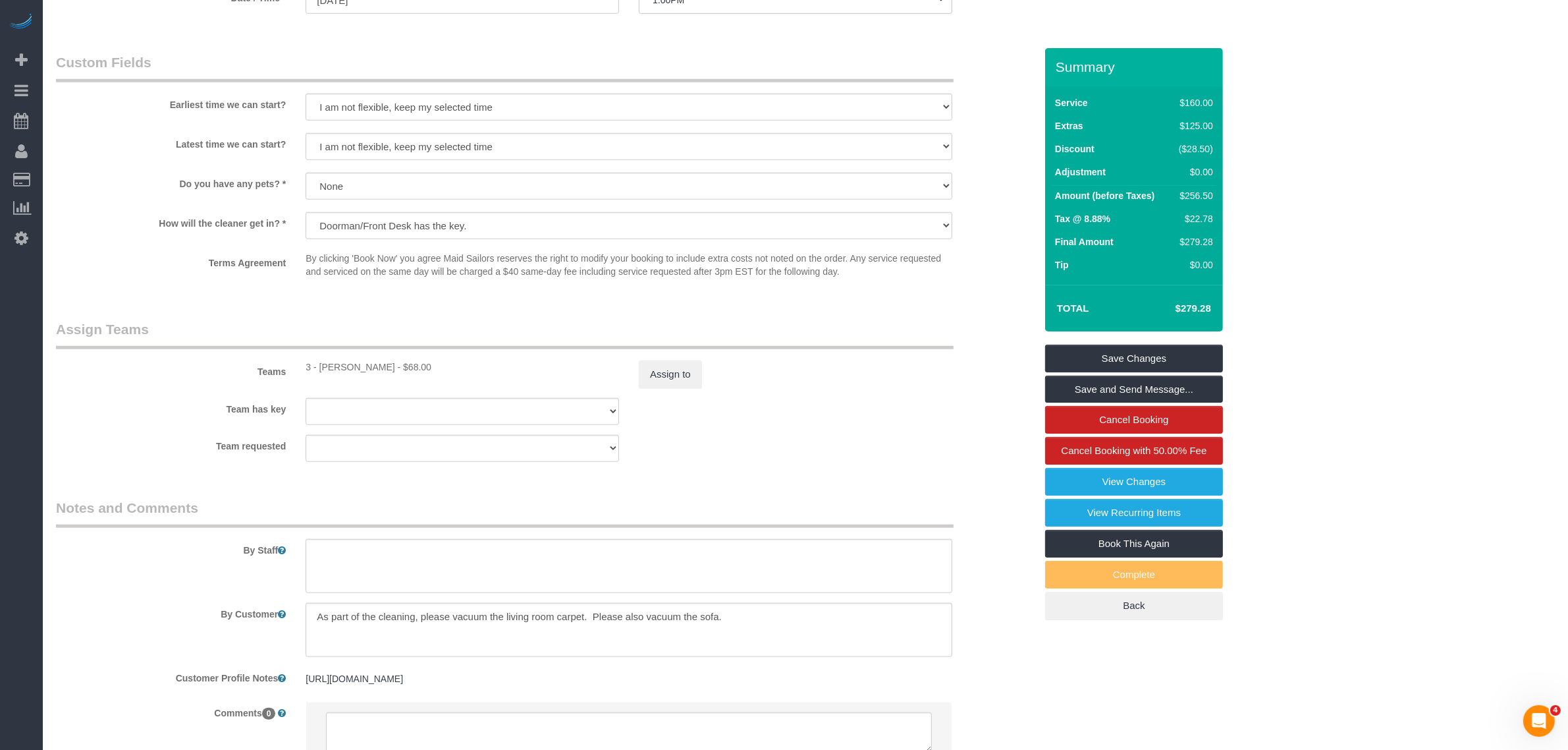
scroll to position [1509, 0]
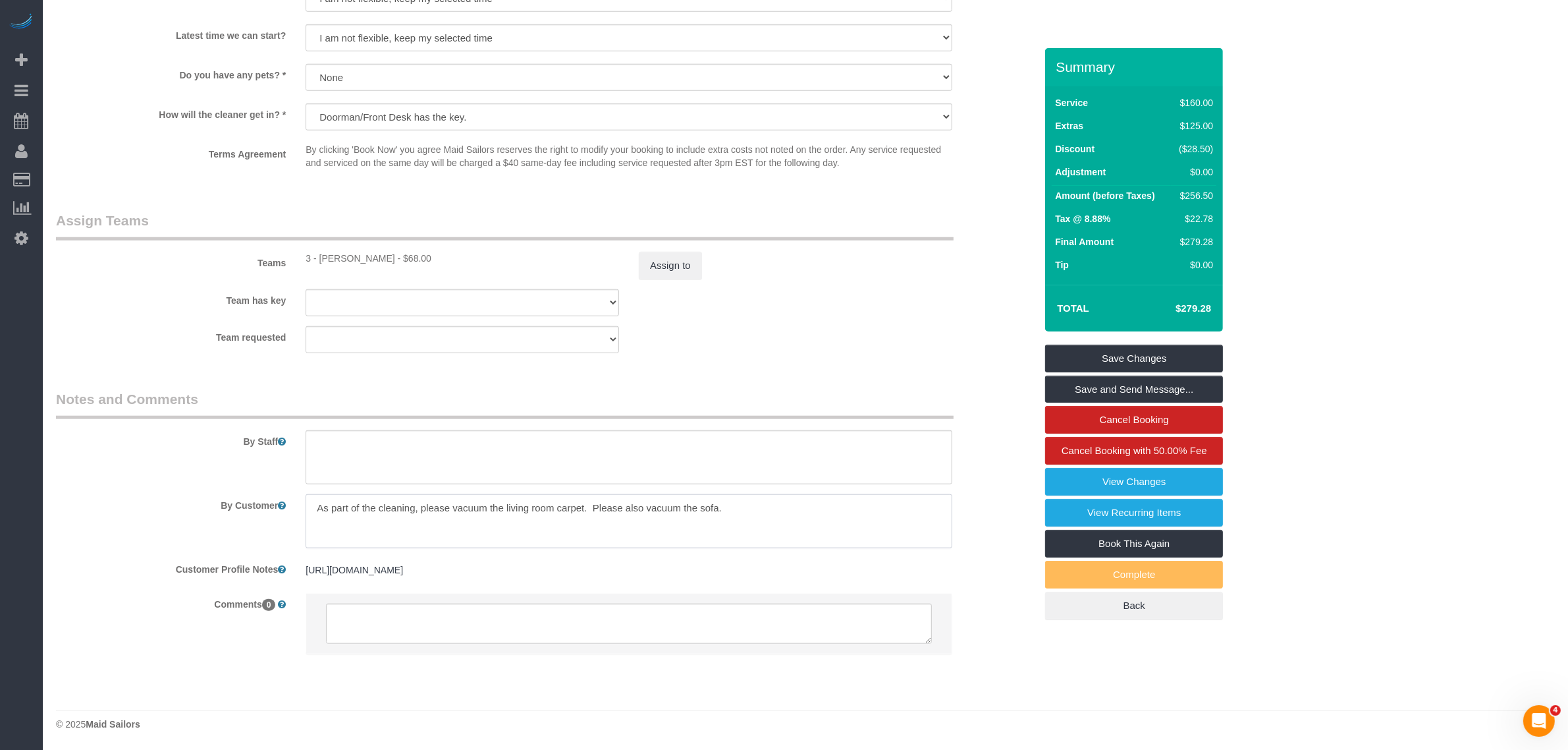
drag, startPoint x: 643, startPoint y: 503, endPoint x: 796, endPoint y: 415, distance: 176.5
click at [771, 501] on textarea at bounding box center [628, 521] width 647 height 54
click at [861, 330] on div "Team requested 000- Donna Mercado 000 - Partnerships 000 - TEAM JOB 0 - Leidy T…" at bounding box center [546, 339] width 999 height 27
drag, startPoint x: 1166, startPoint y: 389, endPoint x: 979, endPoint y: 412, distance: 188.4
click at [1166, 387] on link "Save and Send Message..." at bounding box center [1134, 390] width 178 height 28
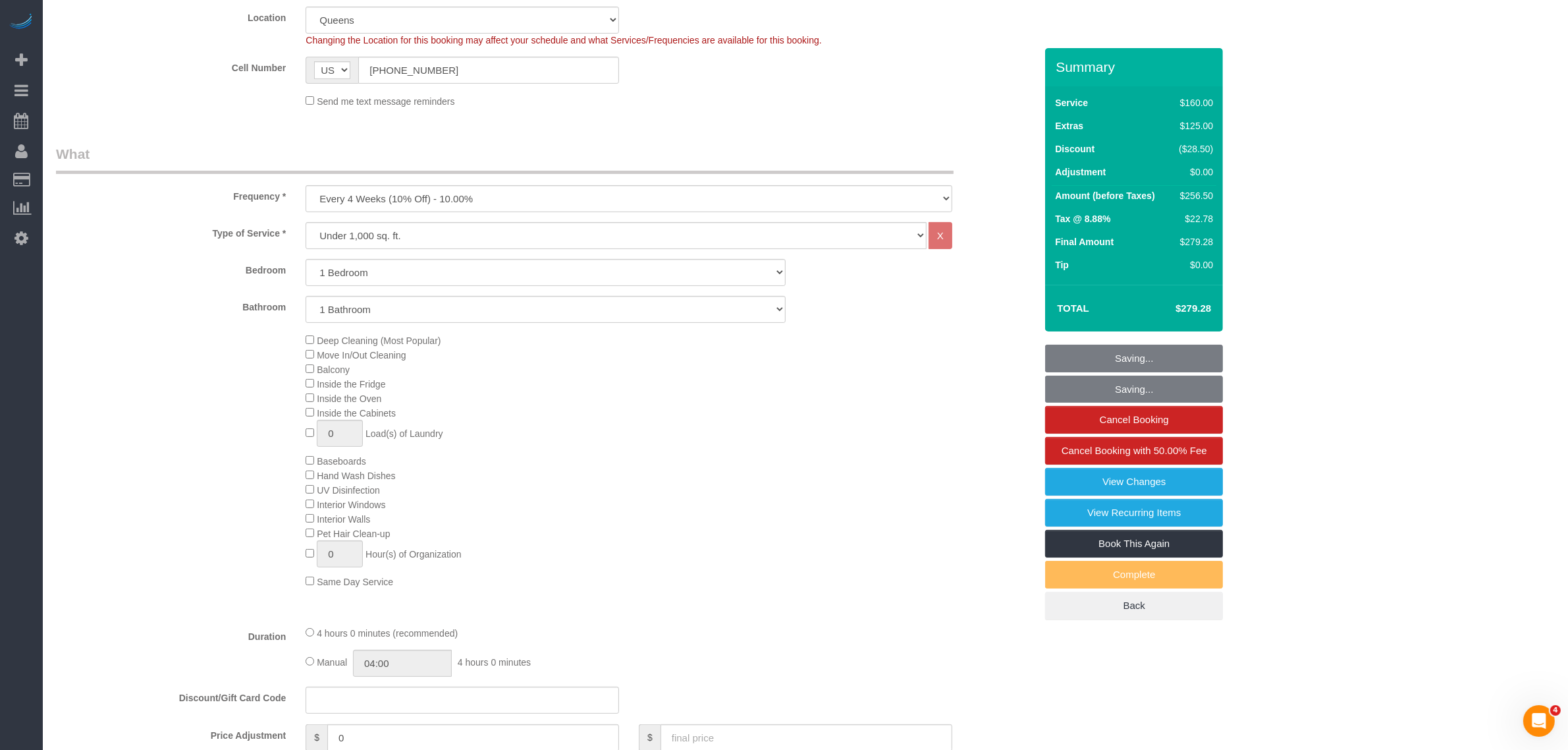
scroll to position [109, 0]
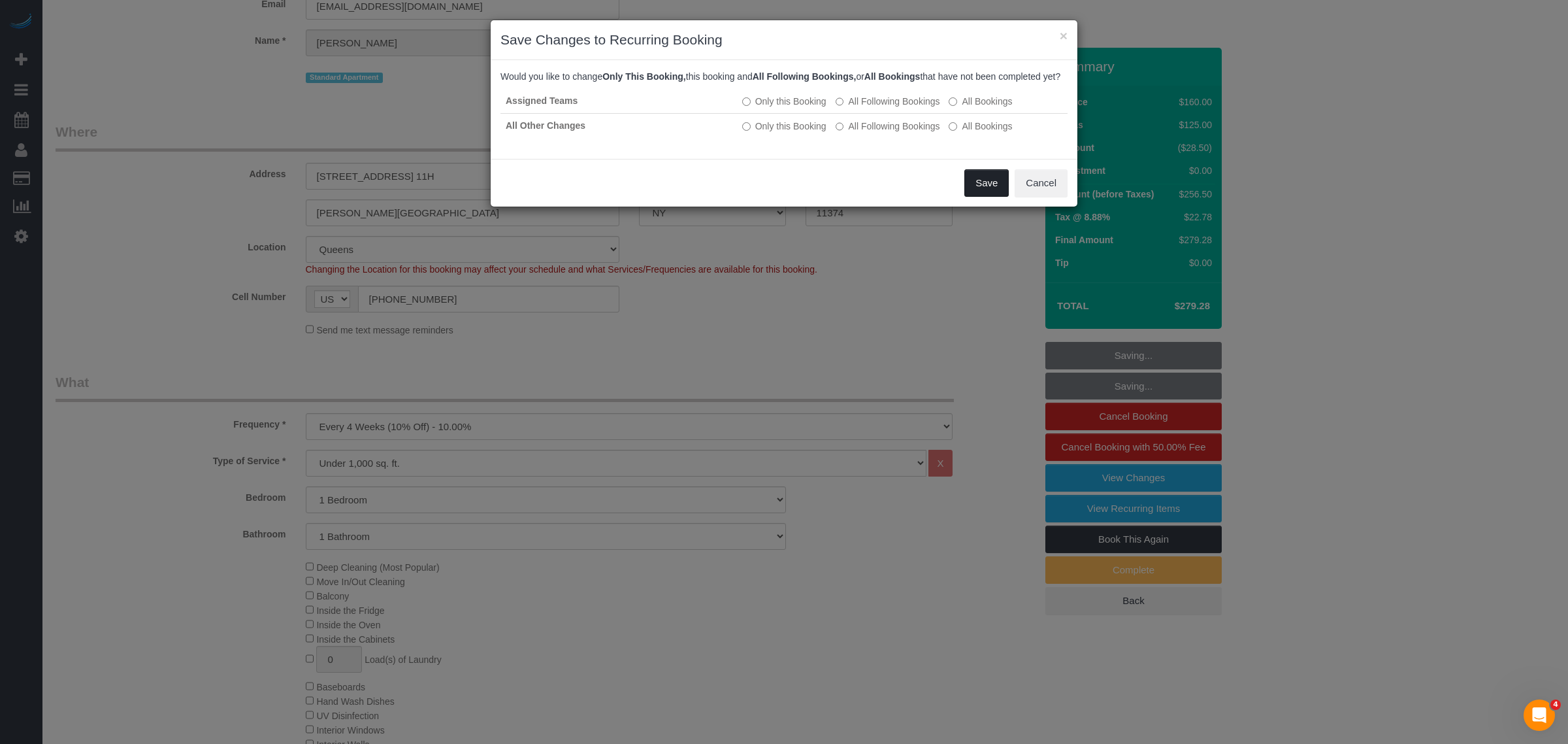
click at [987, 197] on button "Save" at bounding box center [986, 183] width 44 height 27
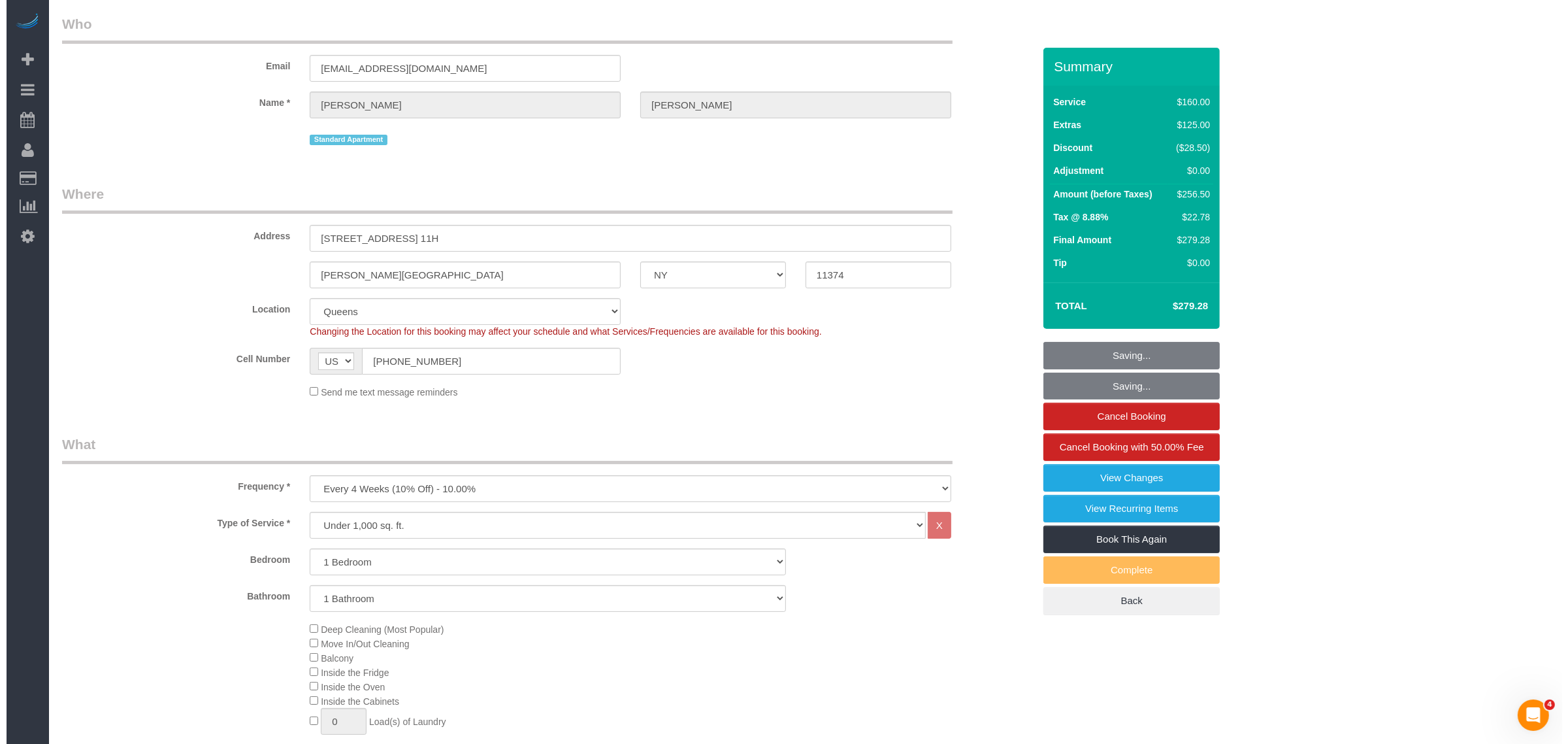
scroll to position [0, 0]
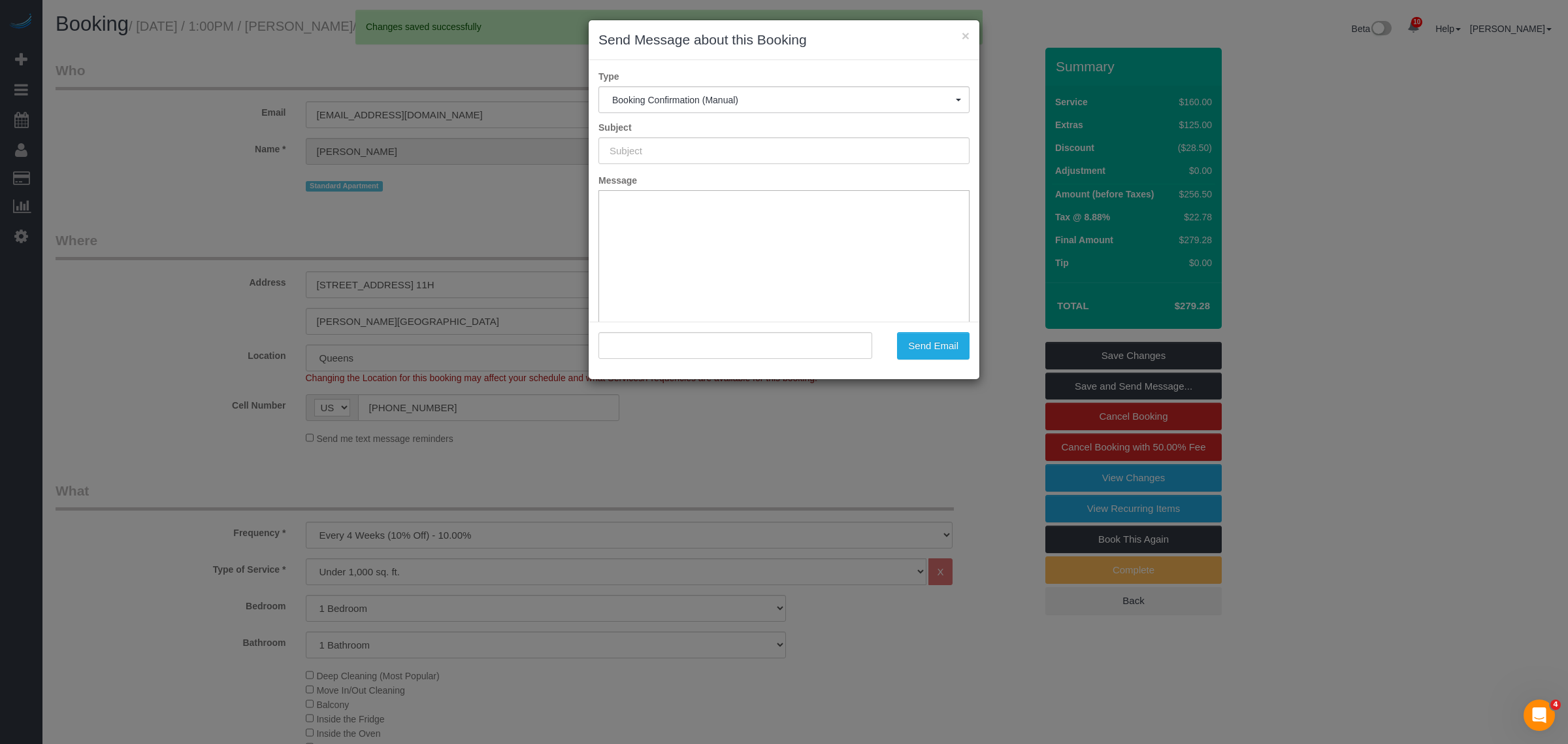
type input "Cleaning Confirmed for 08/17/2025 at 1:00pm"
type input ""Miguel Centeno" <miguelvoice@yahoo.com>"
click at [949, 335] on button "Send Email" at bounding box center [933, 345] width 72 height 27
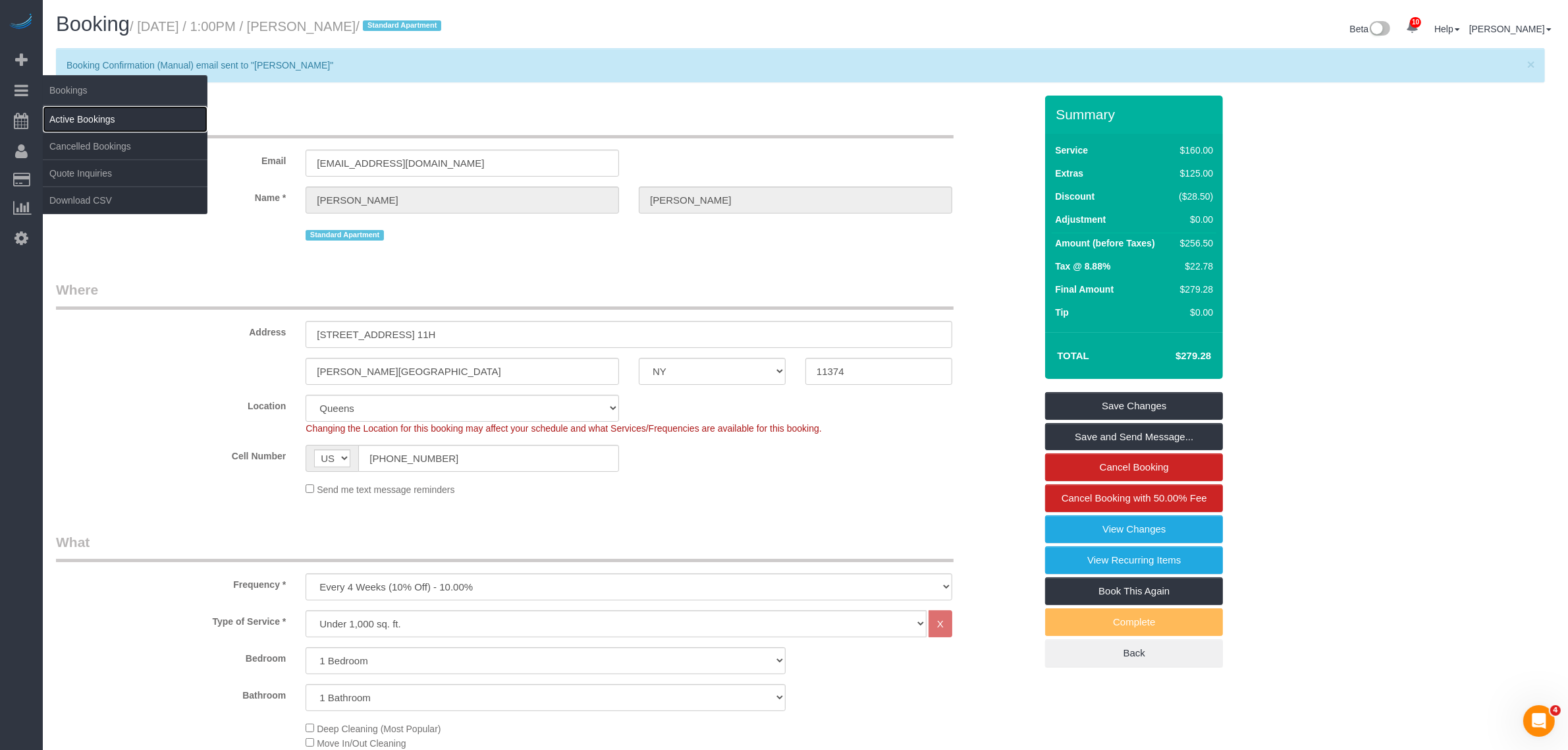
drag, startPoint x: 77, startPoint y: 105, endPoint x: 87, endPoint y: 109, distance: 10.8
click at [77, 106] on link "Active Bookings" at bounding box center [125, 119] width 164 height 27
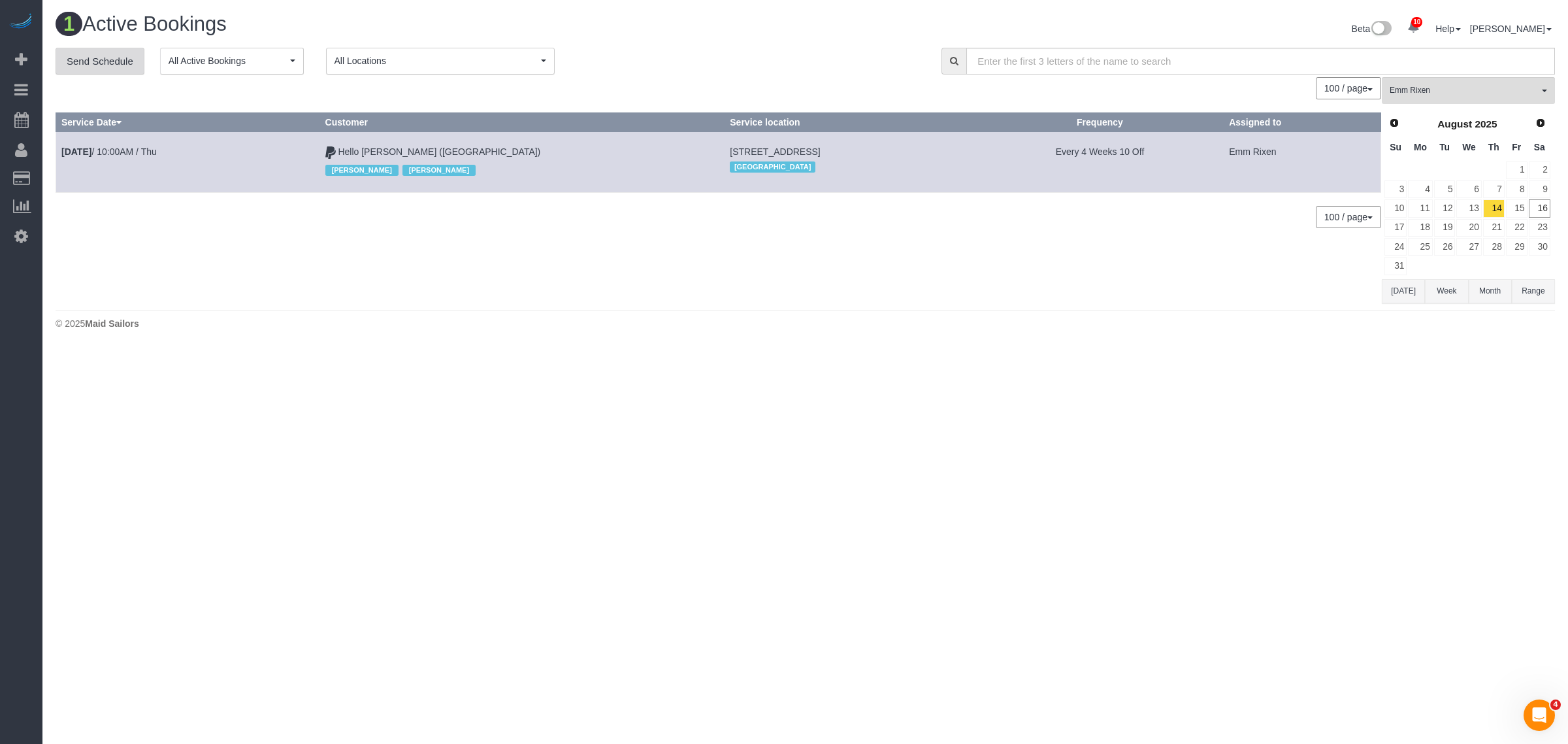
click at [96, 52] on link "Send Schedule" at bounding box center [100, 61] width 89 height 27
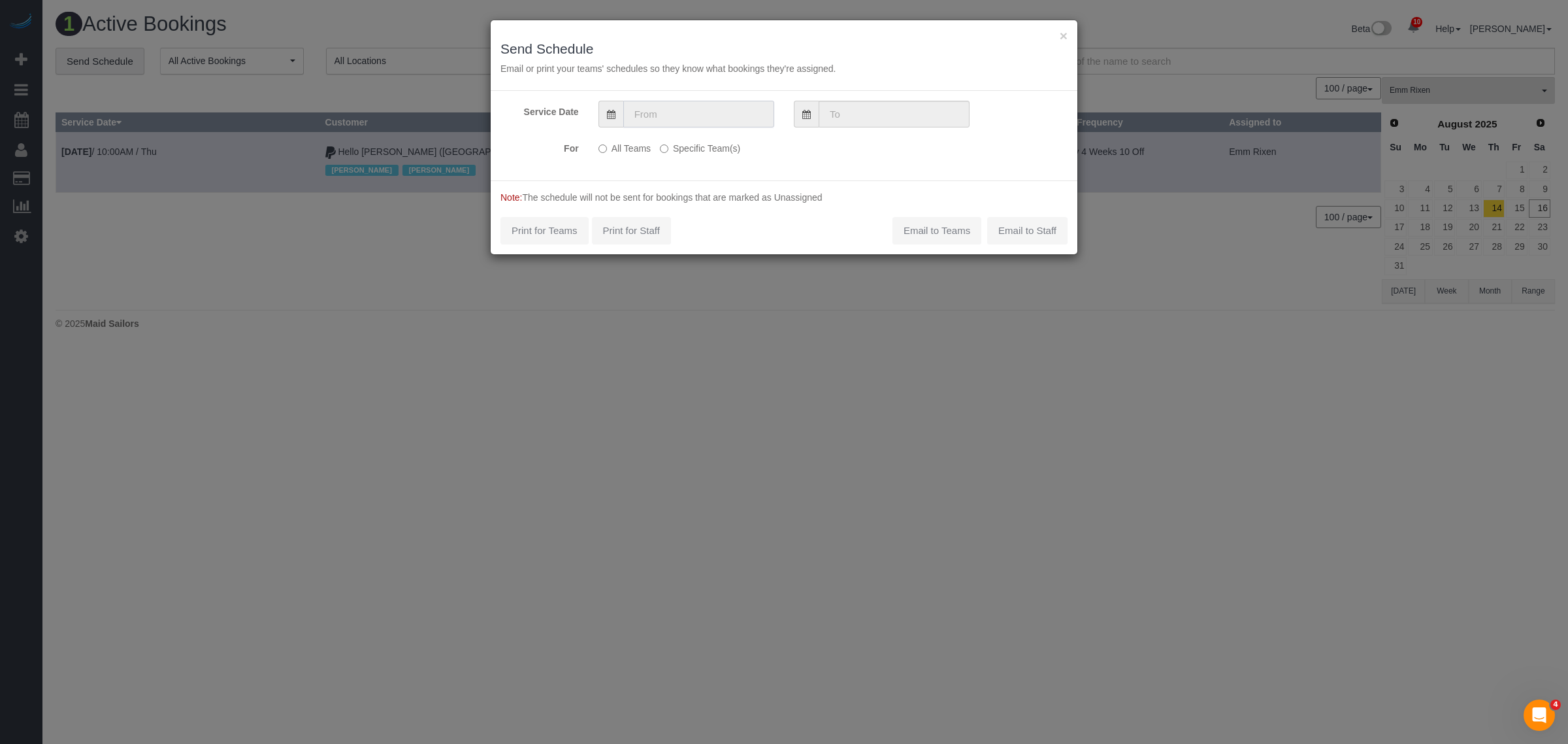
click at [713, 125] on input "text" at bounding box center [699, 113] width 151 height 27
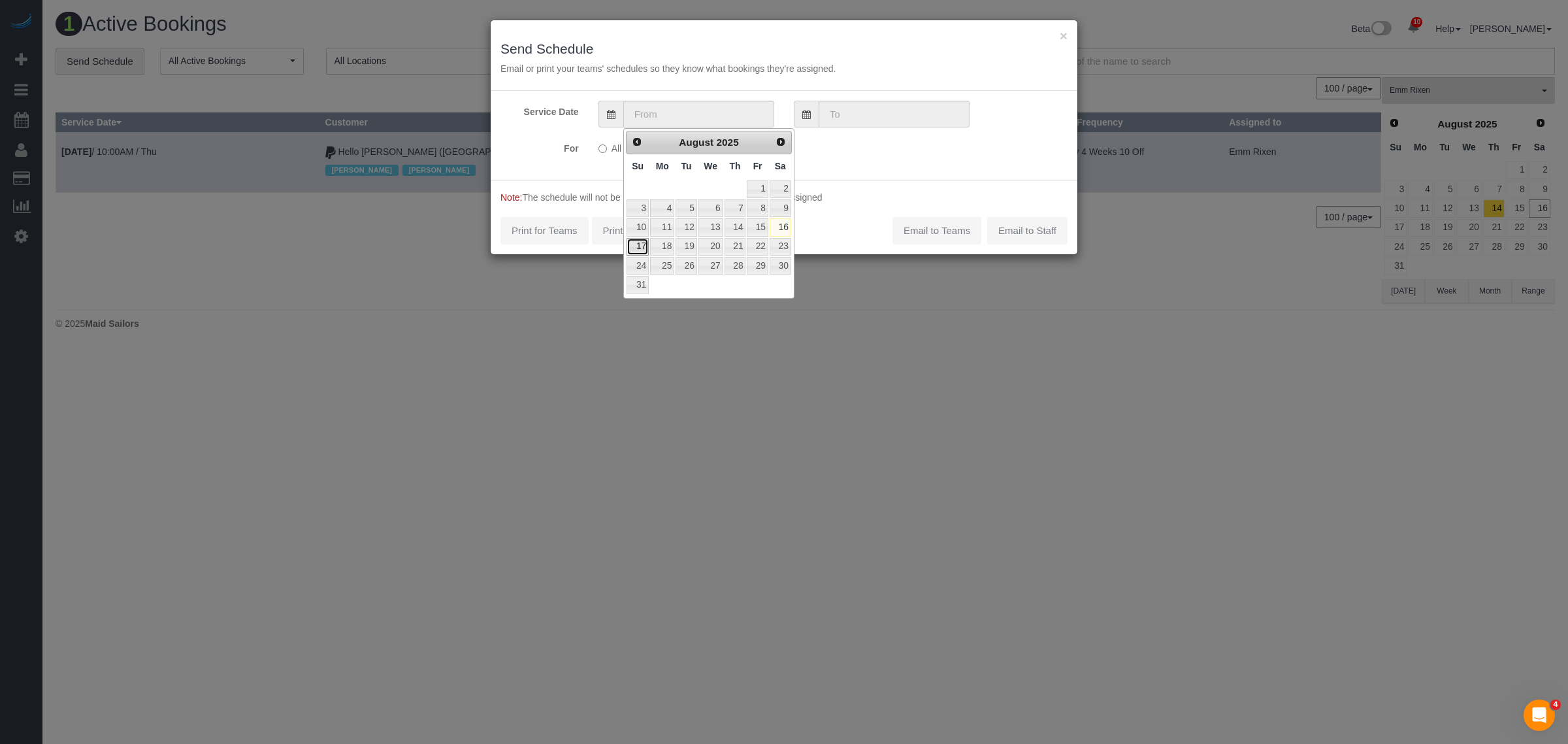
click at [640, 252] on link "17" at bounding box center [638, 247] width 22 height 18
type input "[DATE]"
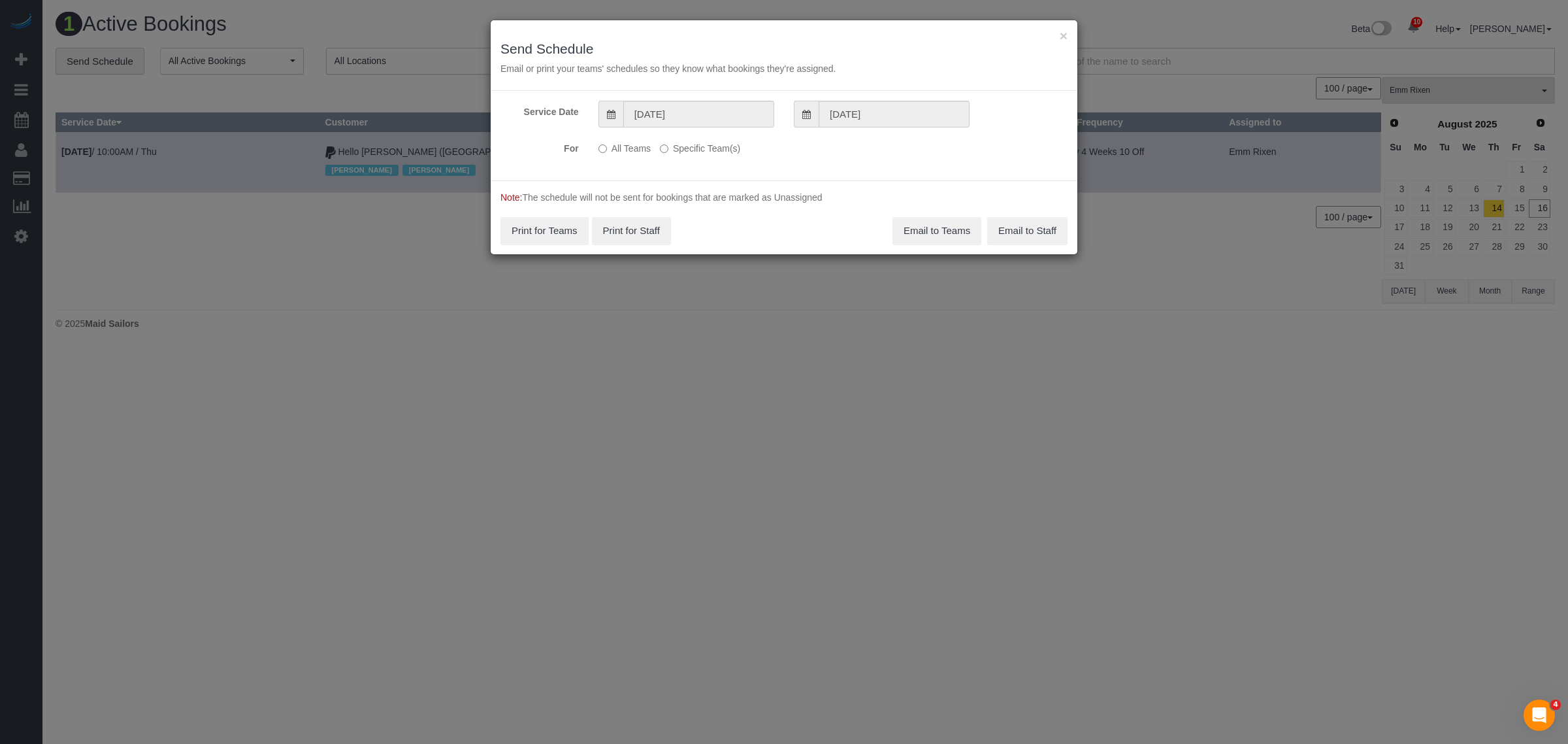
click at [688, 144] on label "Specific Team(s)" at bounding box center [700, 146] width 80 height 18
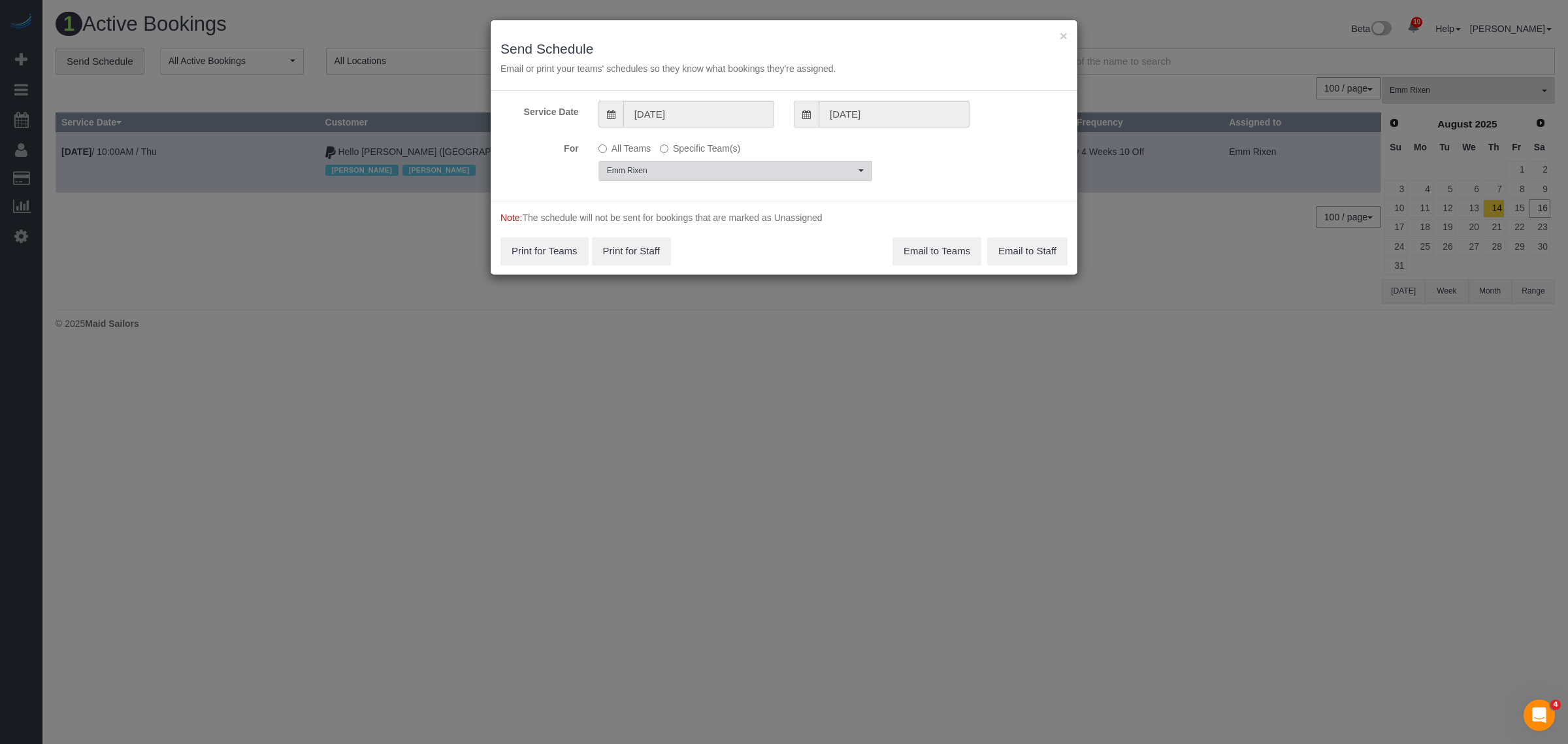
click at [724, 166] on span "Emm Rixen" at bounding box center [731, 171] width 248 height 11
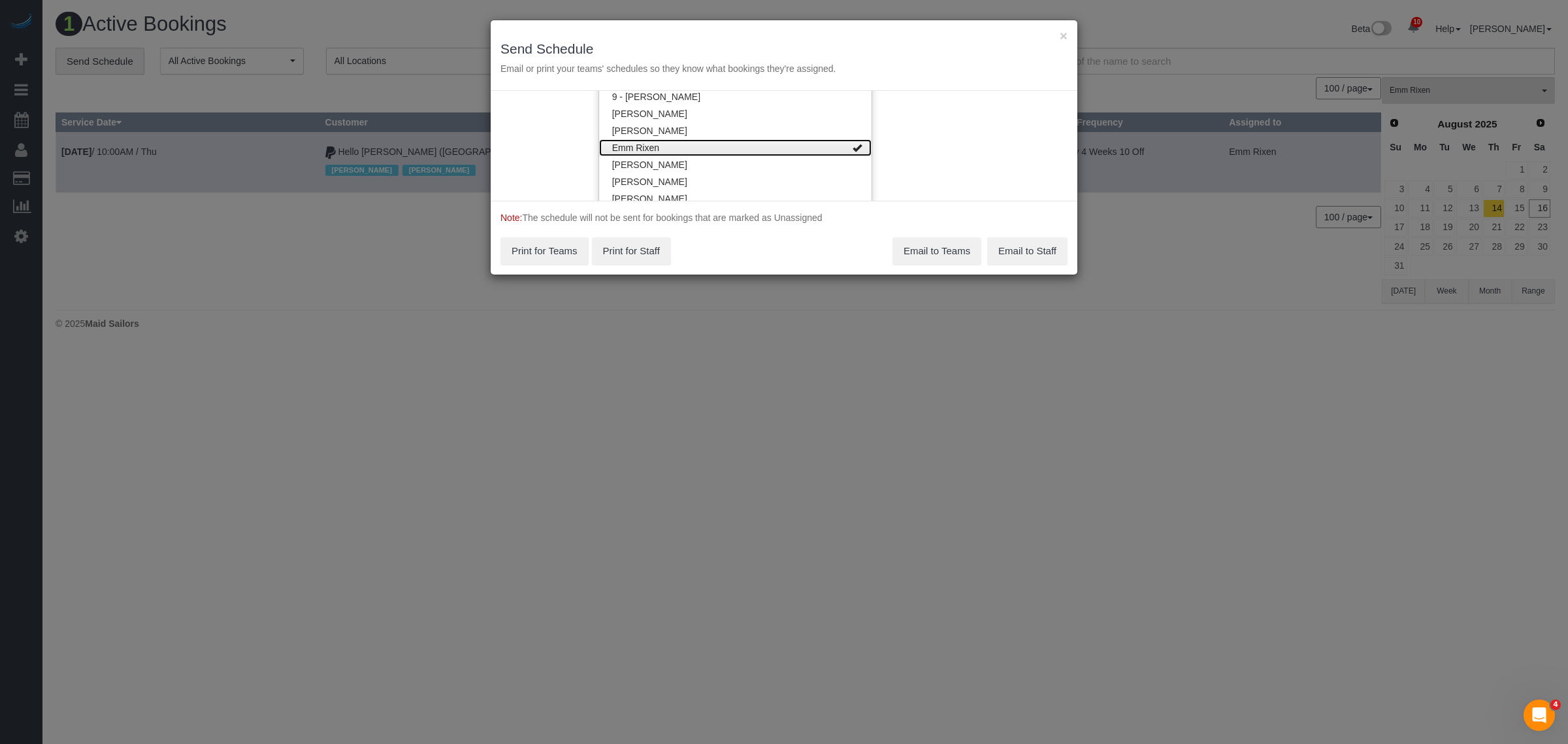
click at [814, 145] on link "Emm Rixen" at bounding box center [735, 147] width 272 height 17
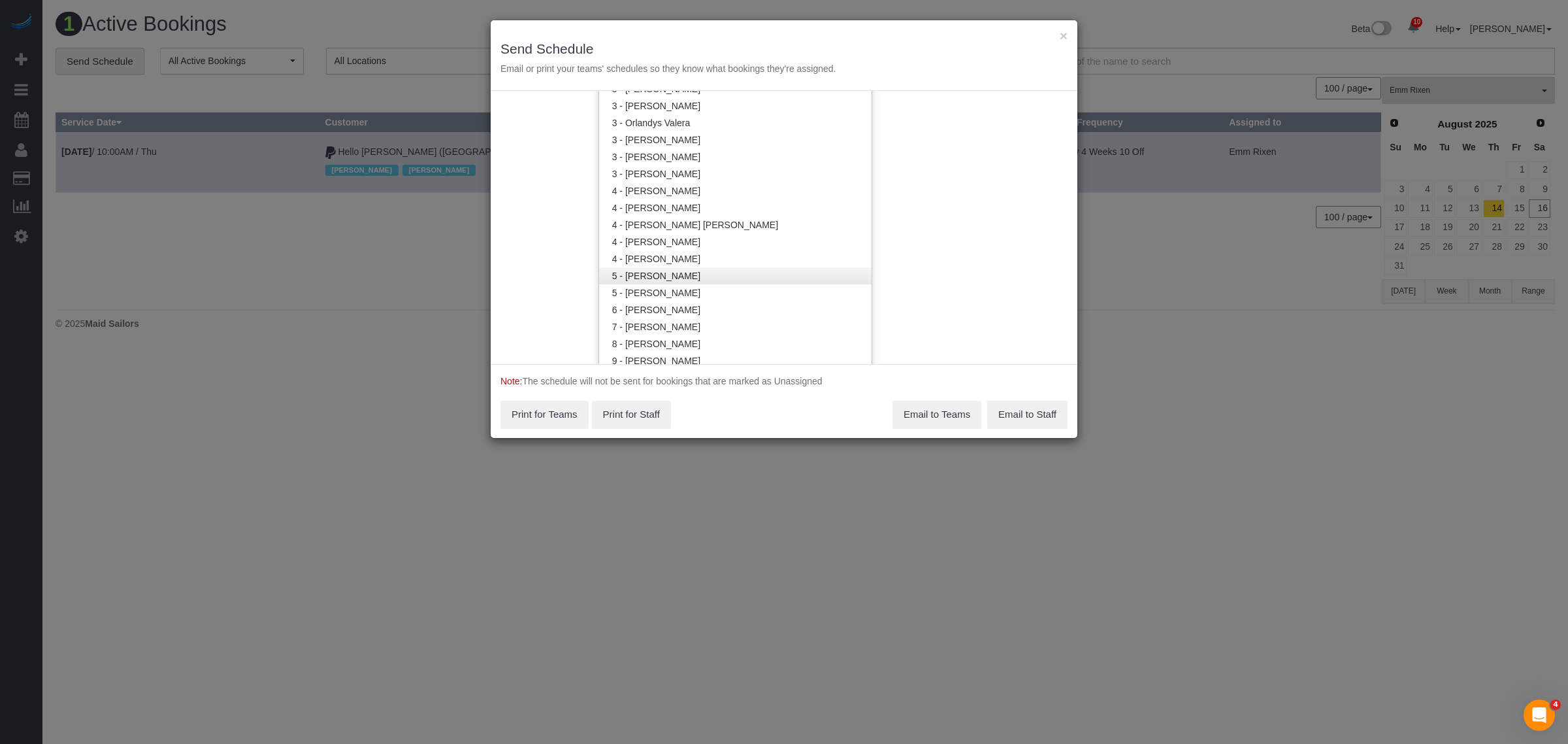
scroll to position [1227, 0]
click at [741, 168] on link "3 - [PERSON_NAME]" at bounding box center [735, 174] width 272 height 17
click at [903, 161] on div "Service Date 08/17/2025 08/17/2025 For All Teams Specific Team(s) 3 - Martha Ch…" at bounding box center [784, 227] width 586 height 273
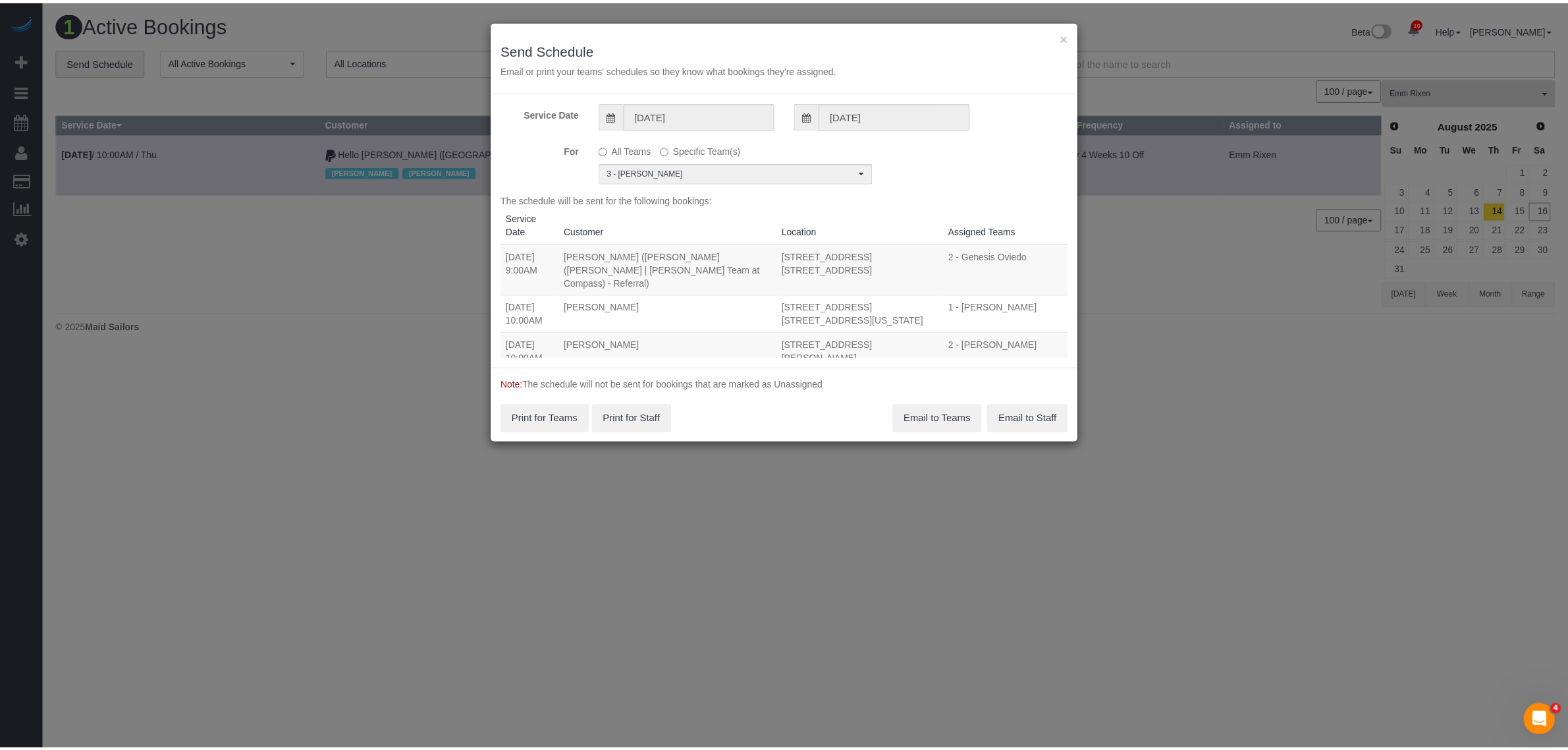
scroll to position [0, 0]
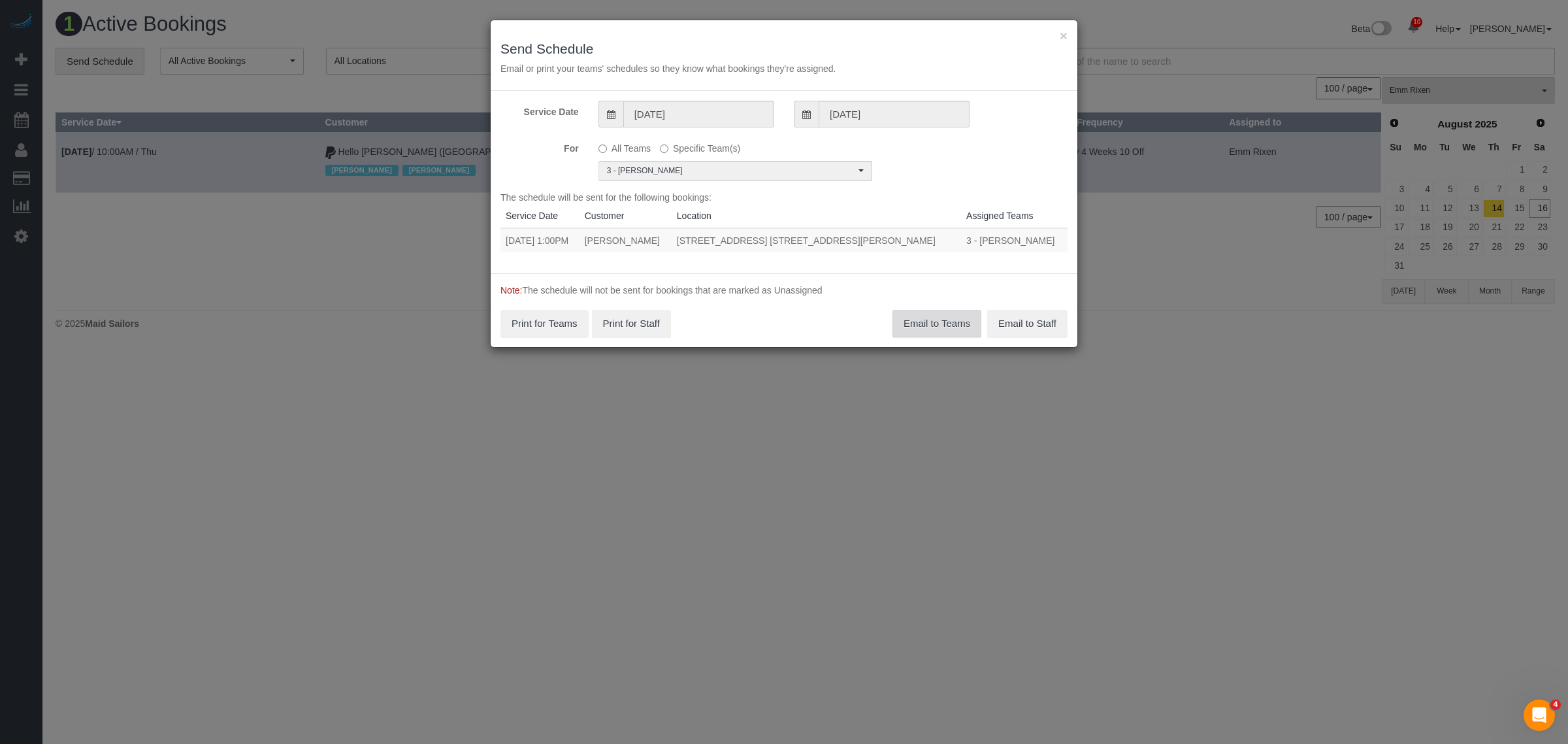
click at [937, 324] on button "Email to Teams" at bounding box center [937, 324] width 89 height 27
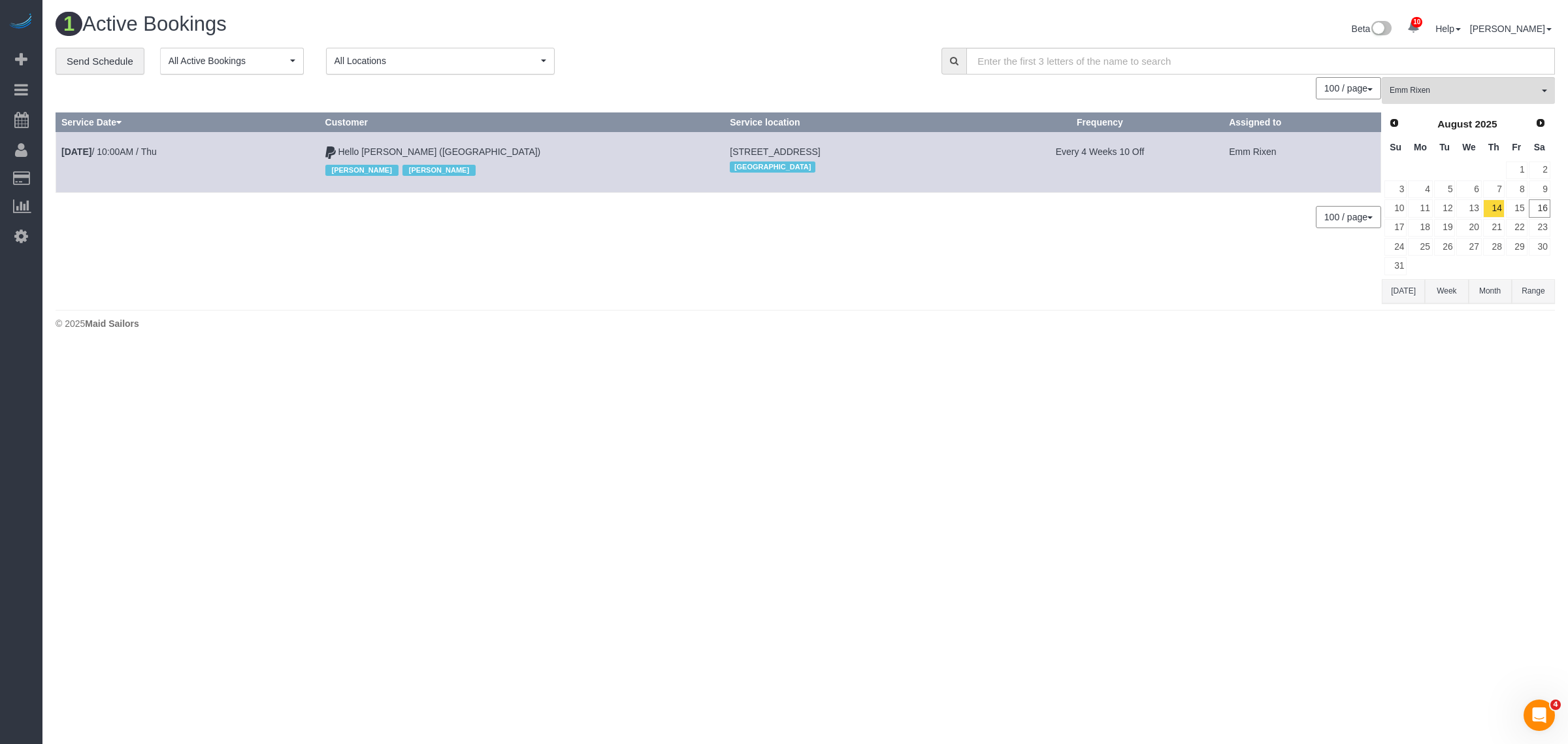
click at [1092, 350] on body "10 Beta Your Notifications You have 0 alerts × You have 5 to charge for 08/15/2…" at bounding box center [784, 372] width 1568 height 744
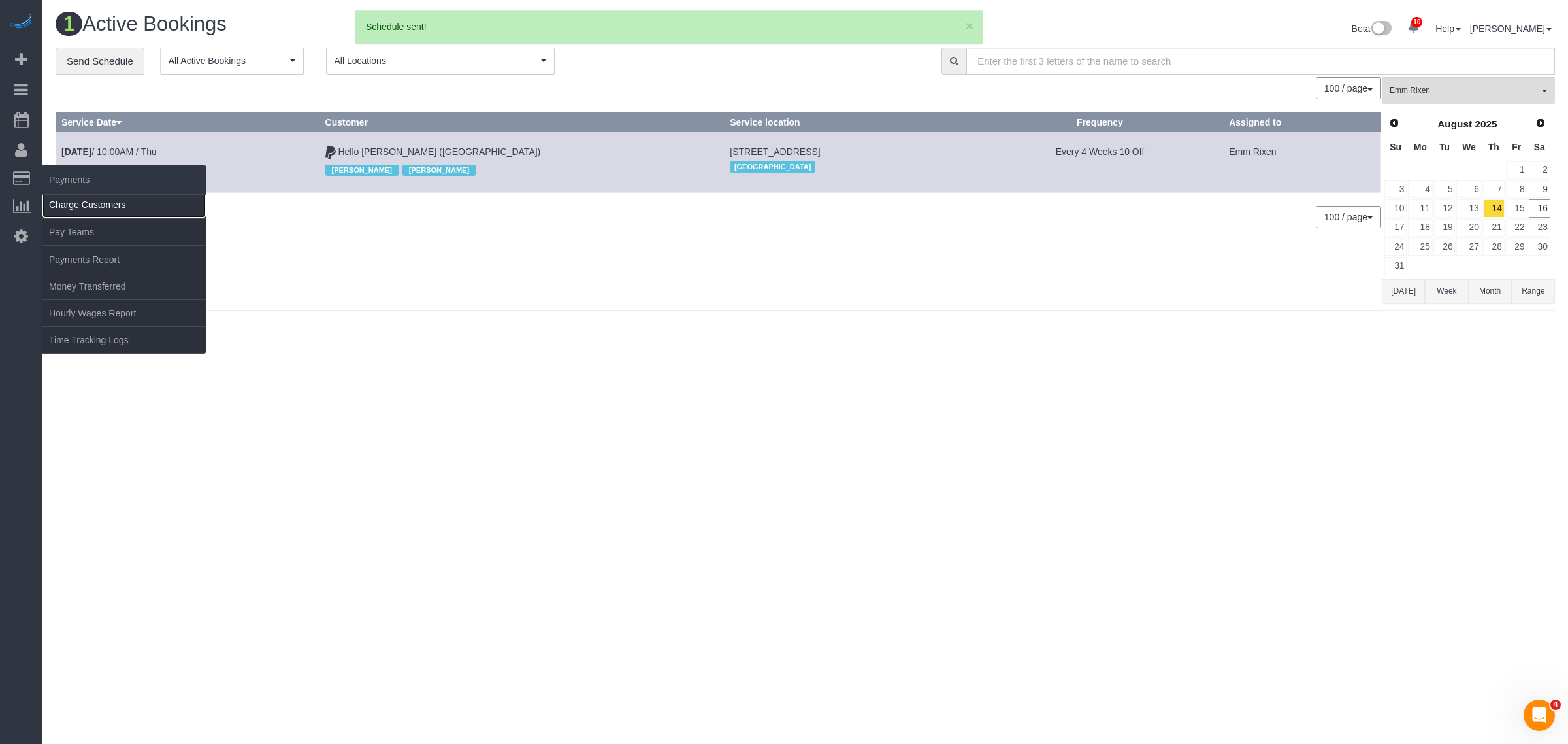
drag, startPoint x: 80, startPoint y: 204, endPoint x: 157, endPoint y: 202, distance: 77.0
click at [80, 204] on link "Charge Customers" at bounding box center [124, 204] width 163 height 27
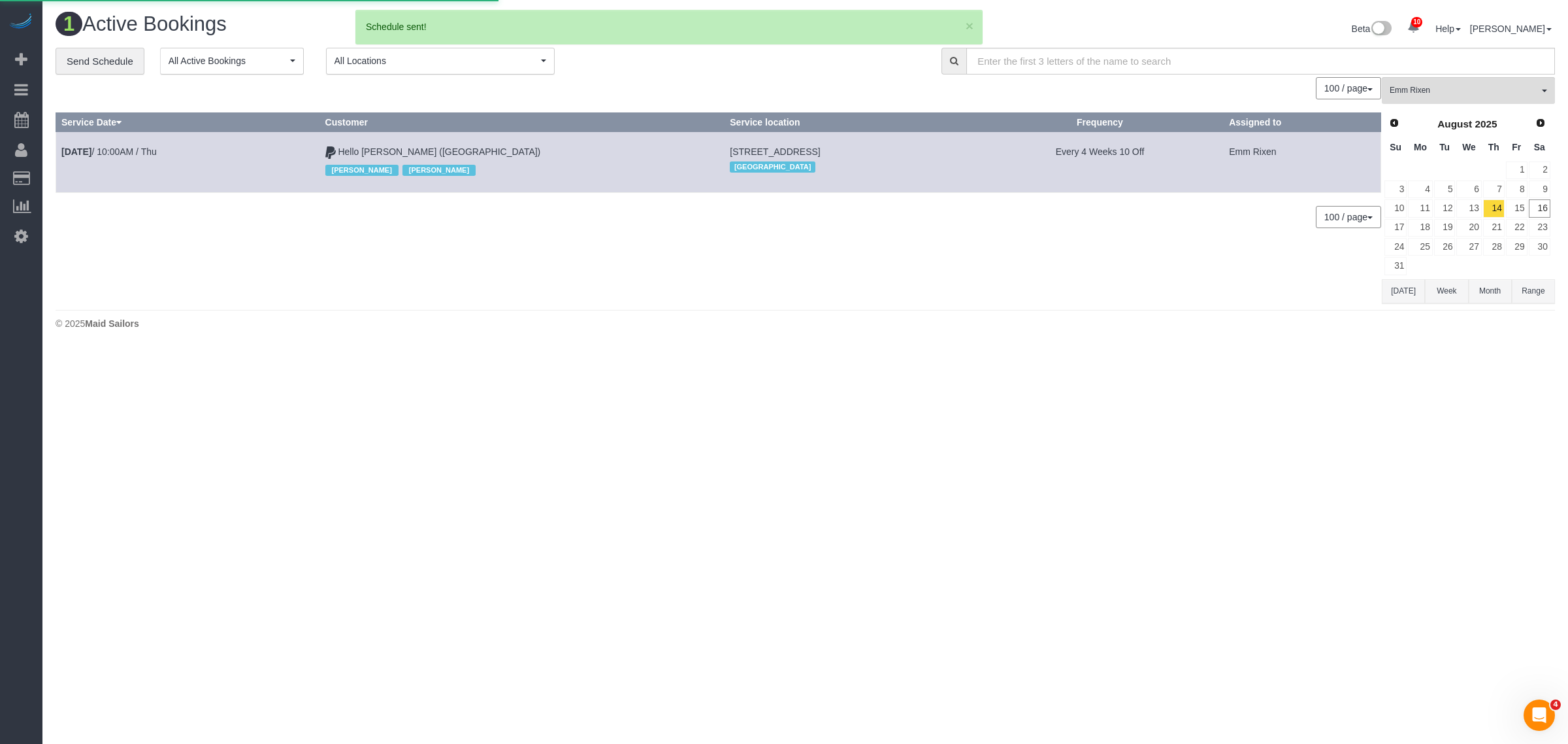
select select
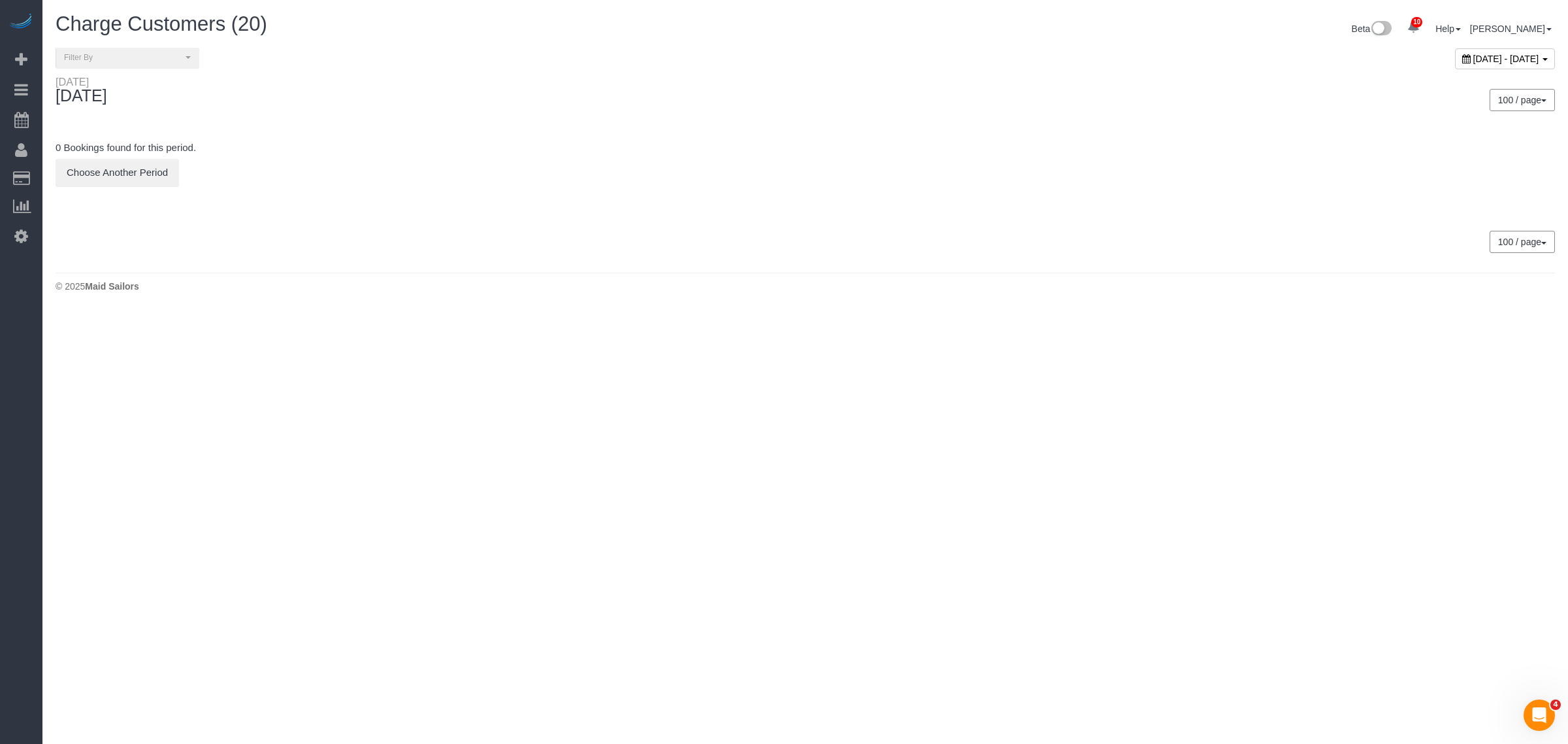
click at [1473, 59] on span "August 16, 2025 - August 16, 2025" at bounding box center [1506, 59] width 66 height 10
type input "**********"
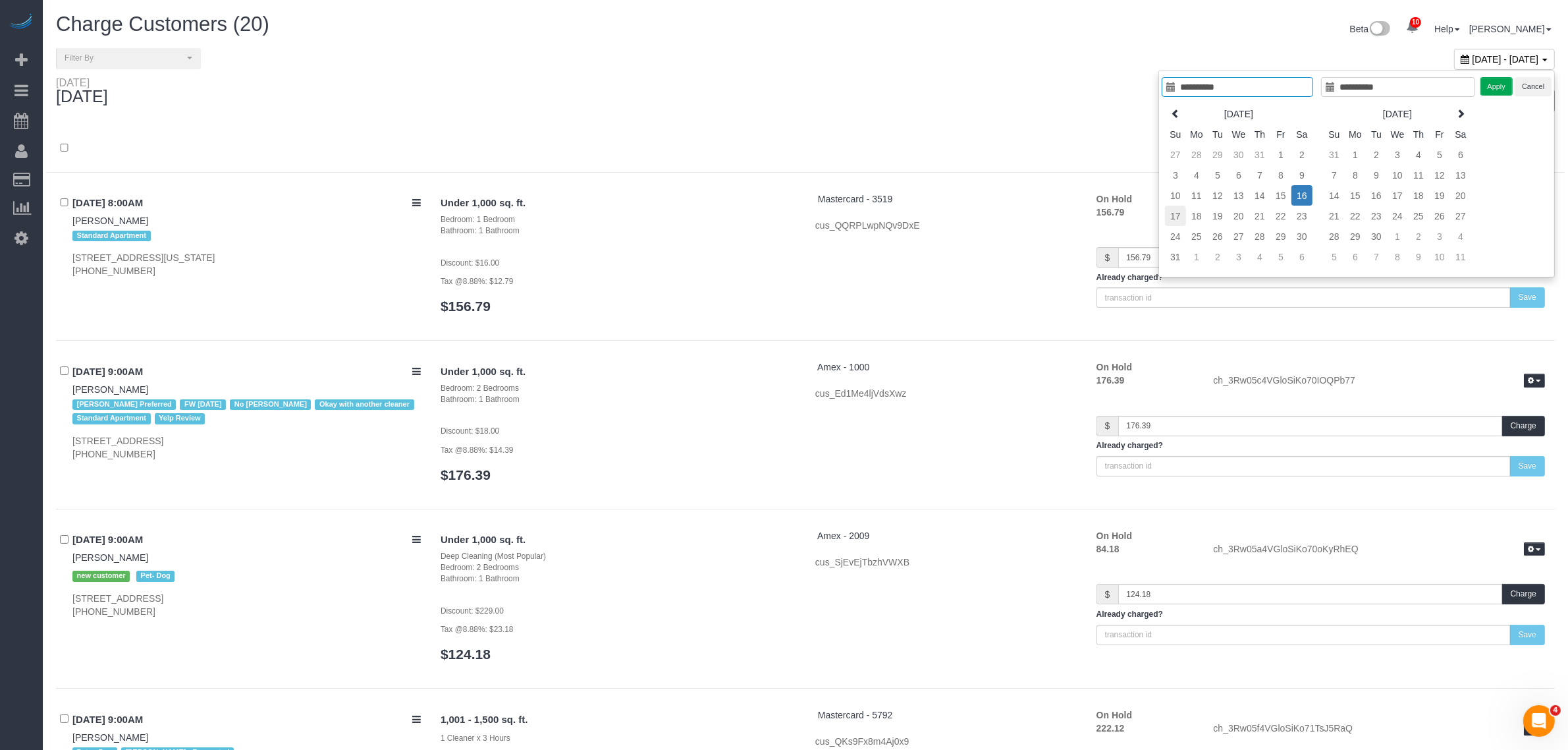
type input "**********"
click at [1173, 210] on td "17" at bounding box center [1175, 215] width 21 height 20
type input "**********"
click at [1172, 215] on td "17" at bounding box center [1175, 215] width 21 height 20
type input "**********"
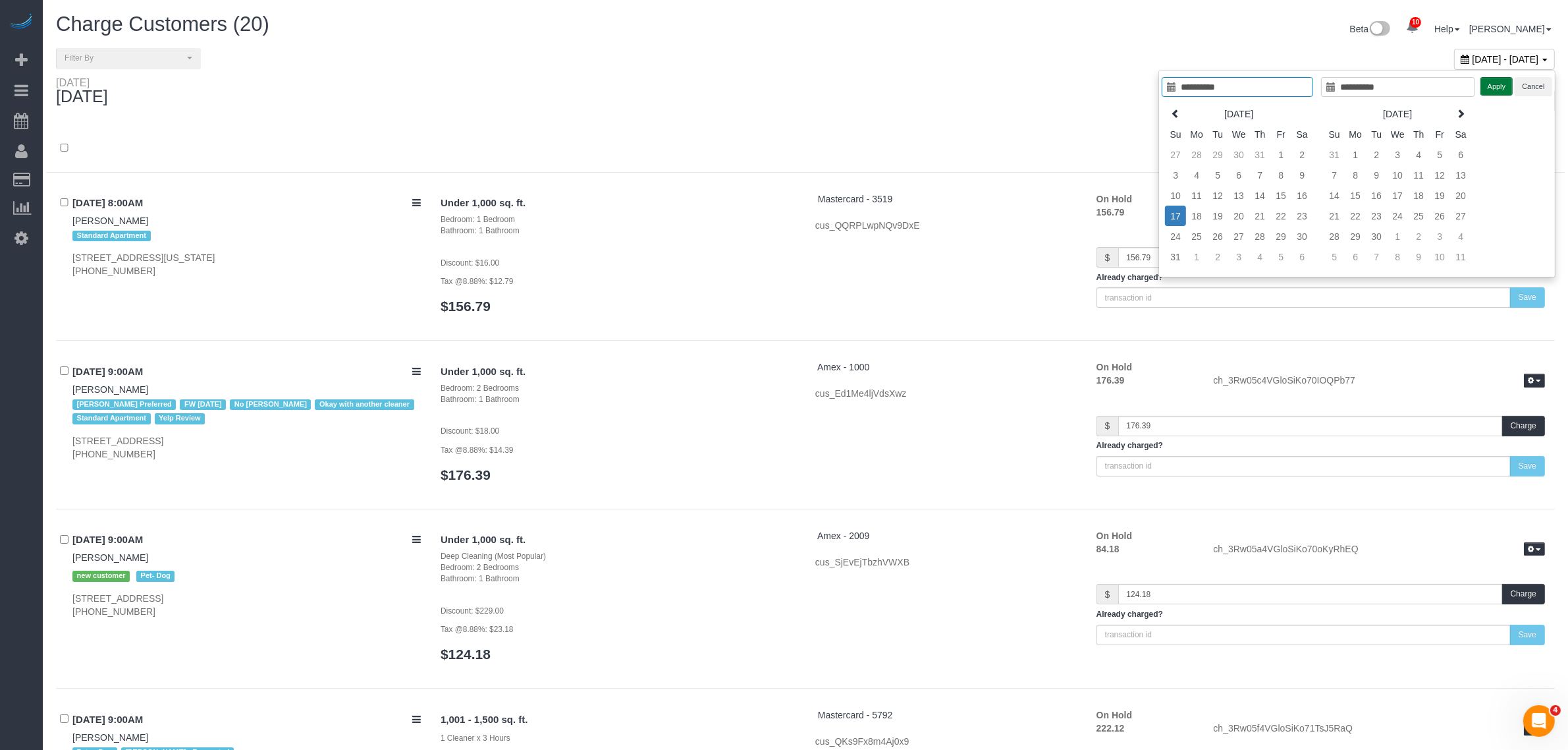
drag, startPoint x: 1487, startPoint y: 90, endPoint x: 1469, endPoint y: 93, distance: 18.2
click at [1487, 90] on button "Apply" at bounding box center [1496, 87] width 33 height 19
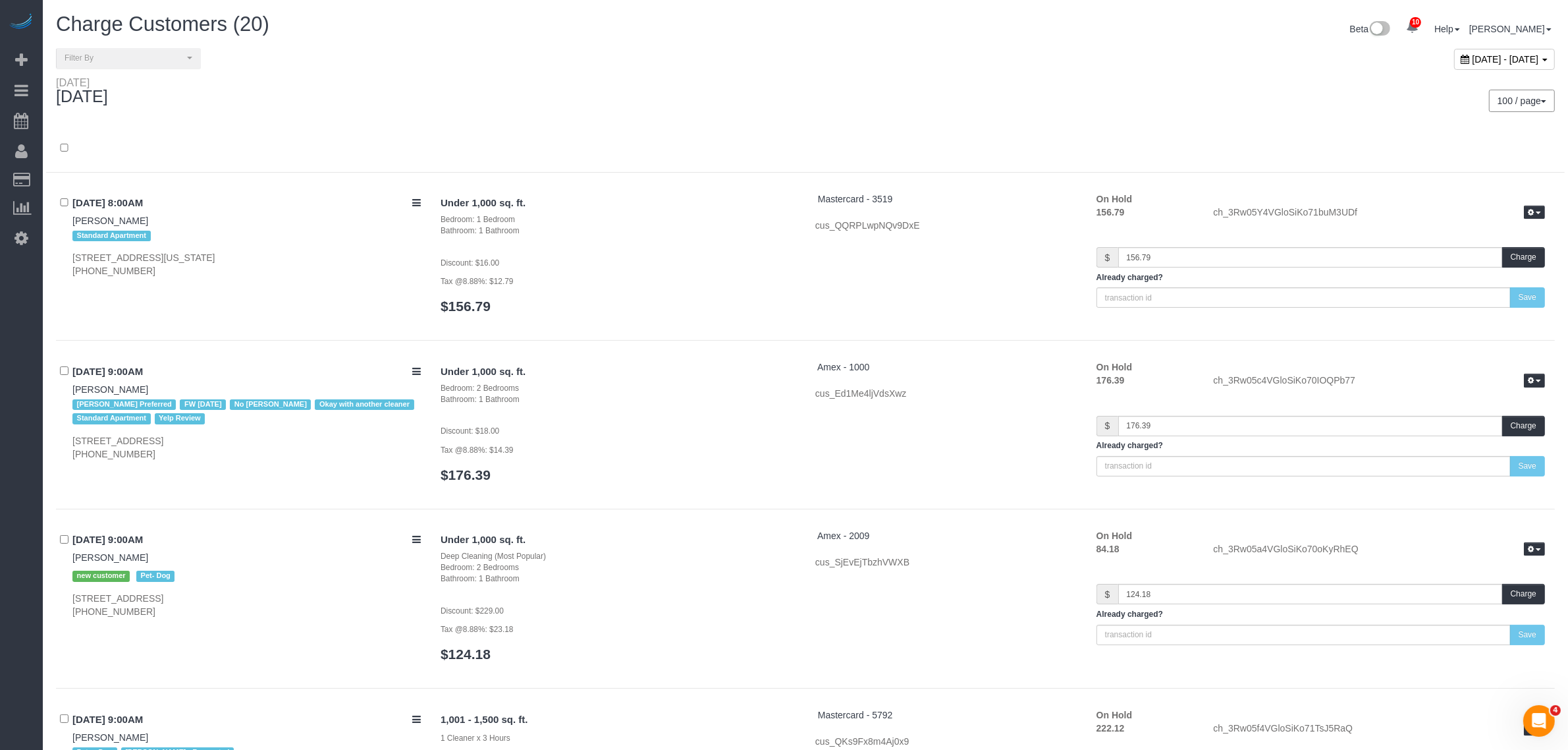
click at [805, 152] on div at bounding box center [805, 156] width 1519 height 34
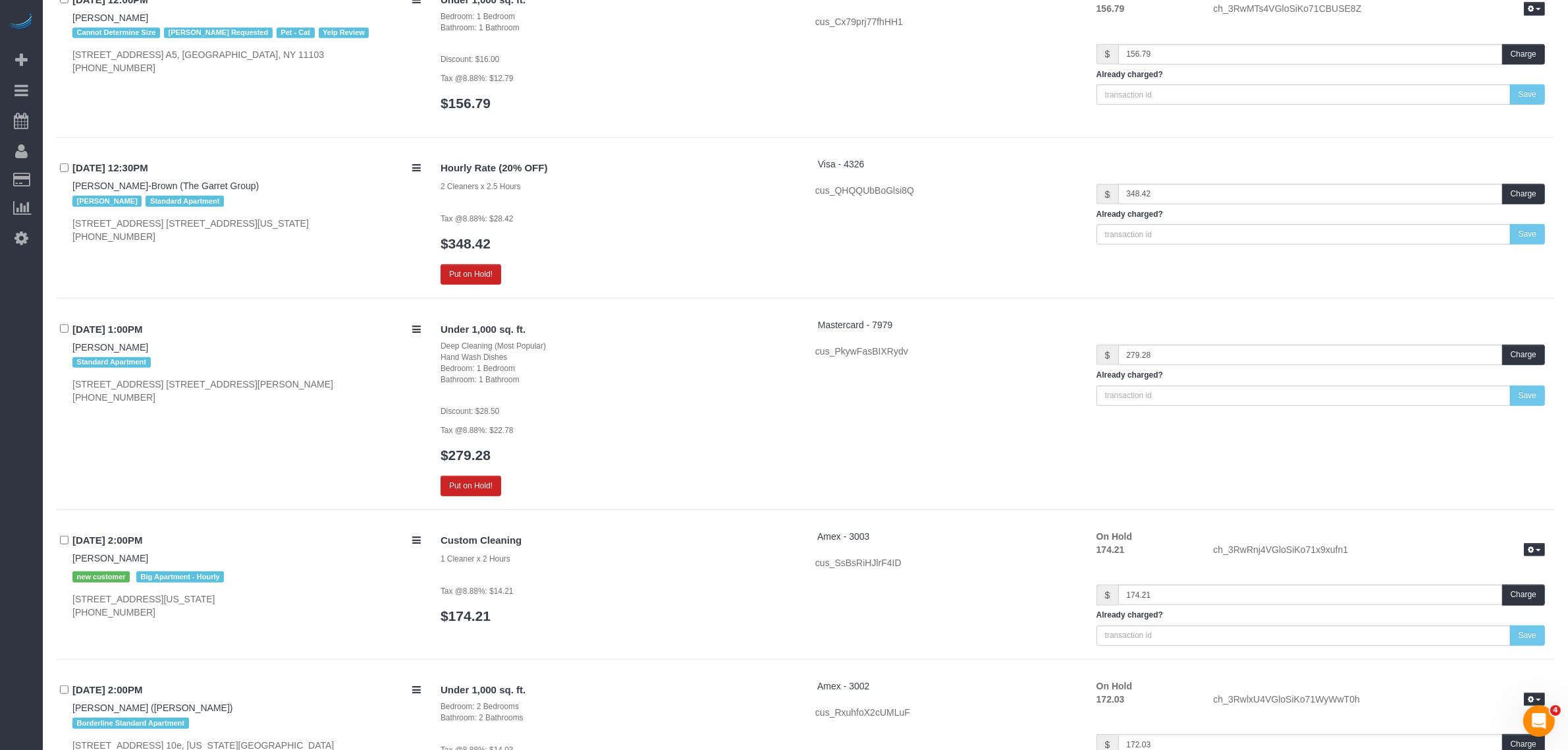
scroll to position [906, 0]
click at [470, 268] on button "Put on Hold!" at bounding box center [470, 273] width 61 height 20
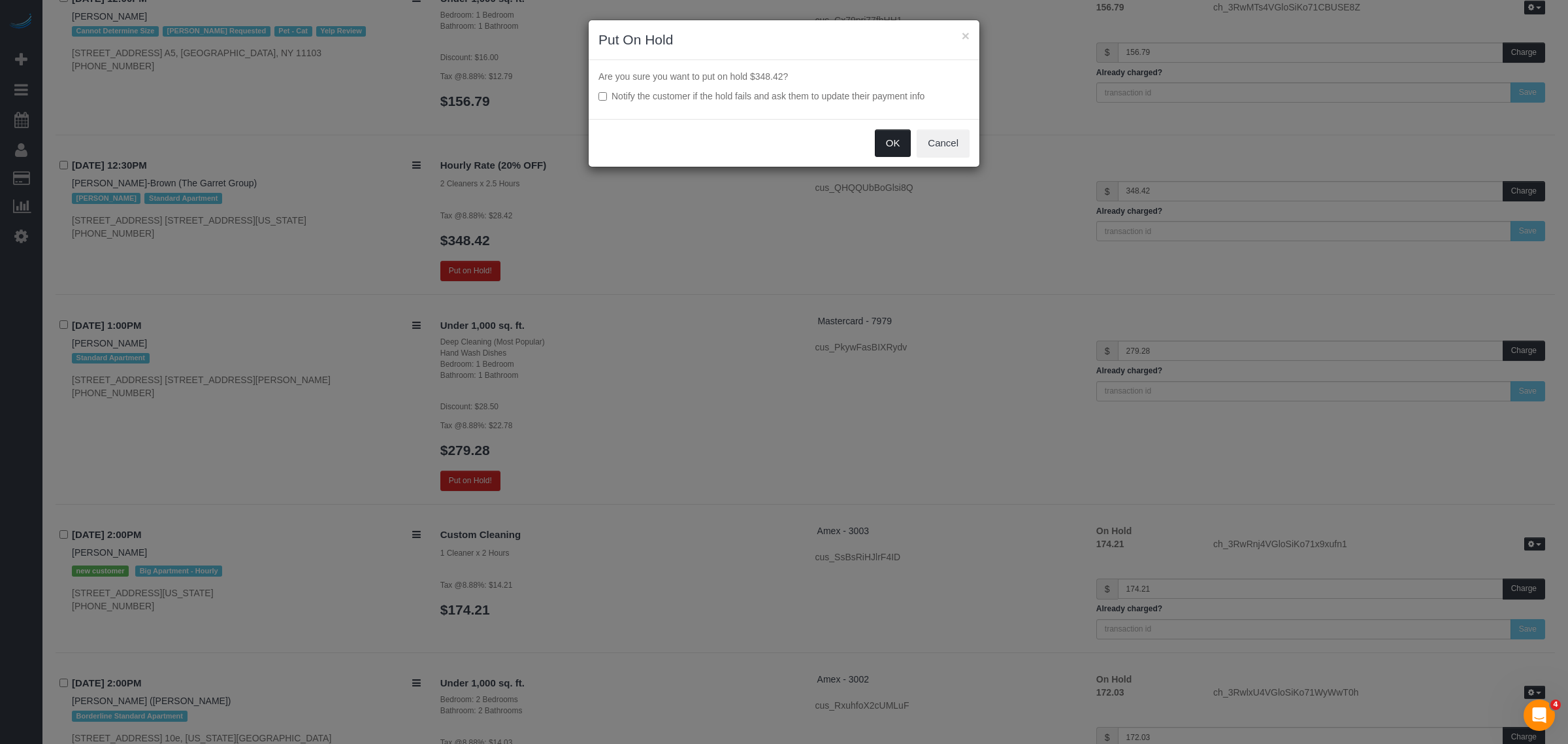
click at [899, 149] on button "OK" at bounding box center [893, 143] width 37 height 27
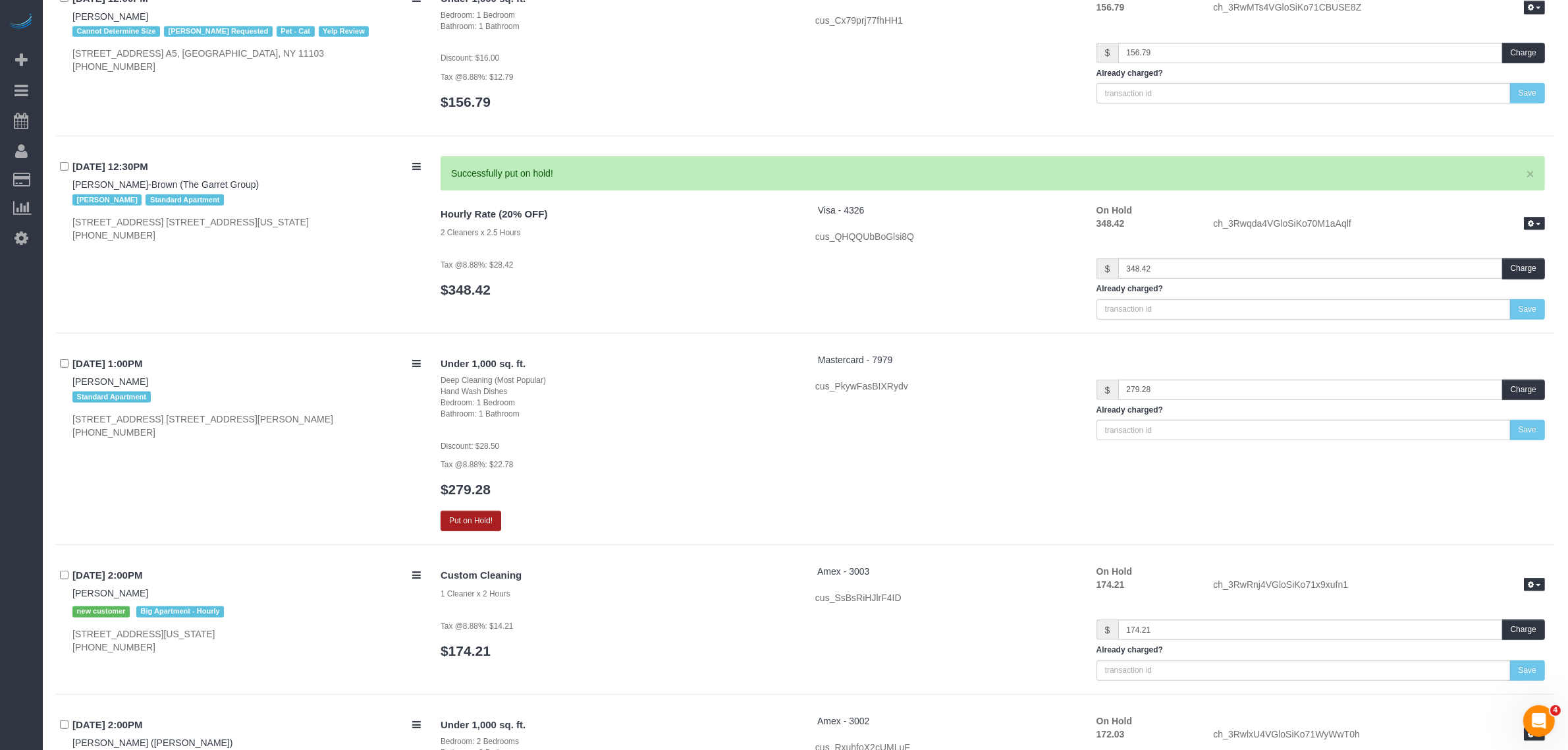
click at [448, 519] on button "Put on Hold!" at bounding box center [470, 520] width 61 height 20
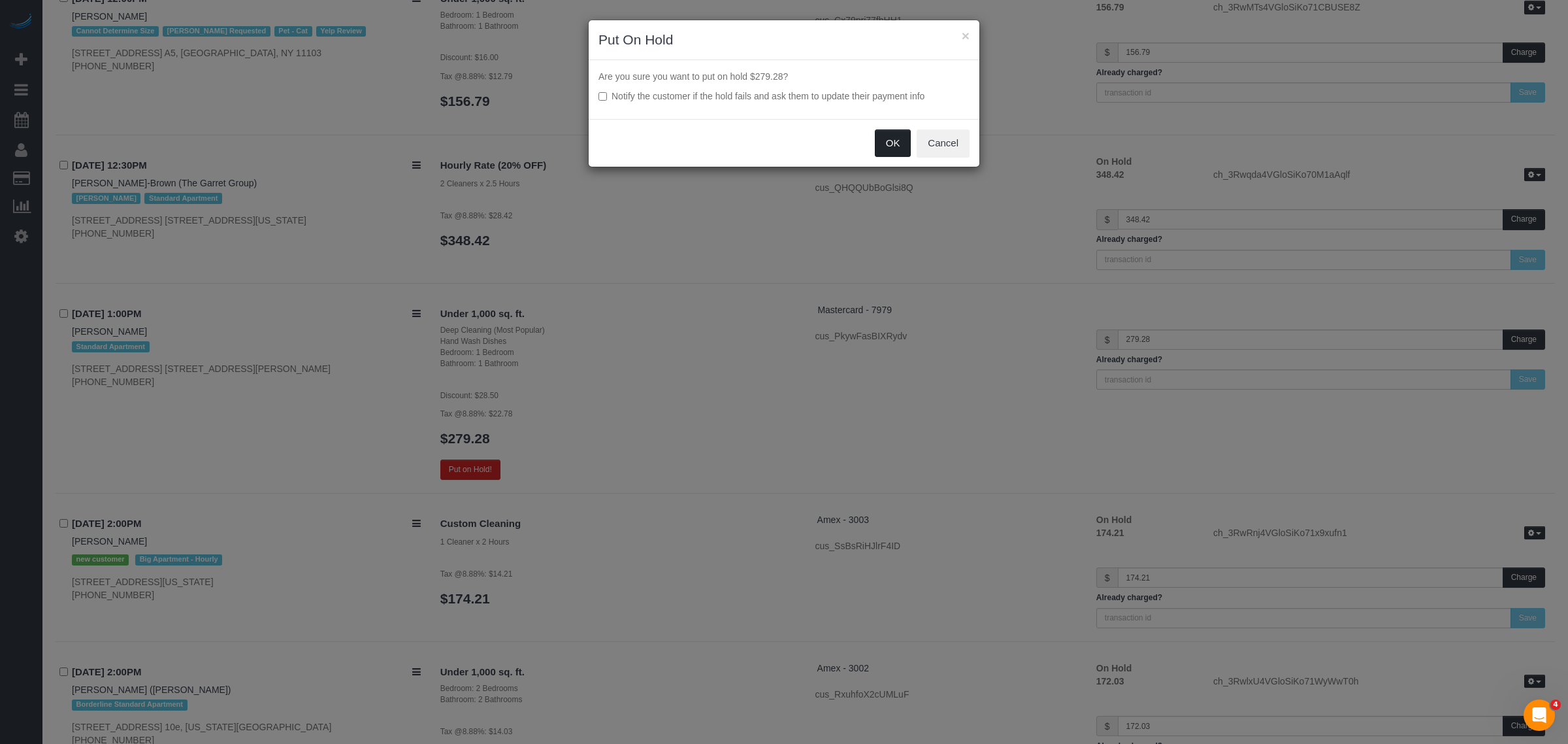
click at [907, 142] on button "OK" at bounding box center [893, 143] width 37 height 27
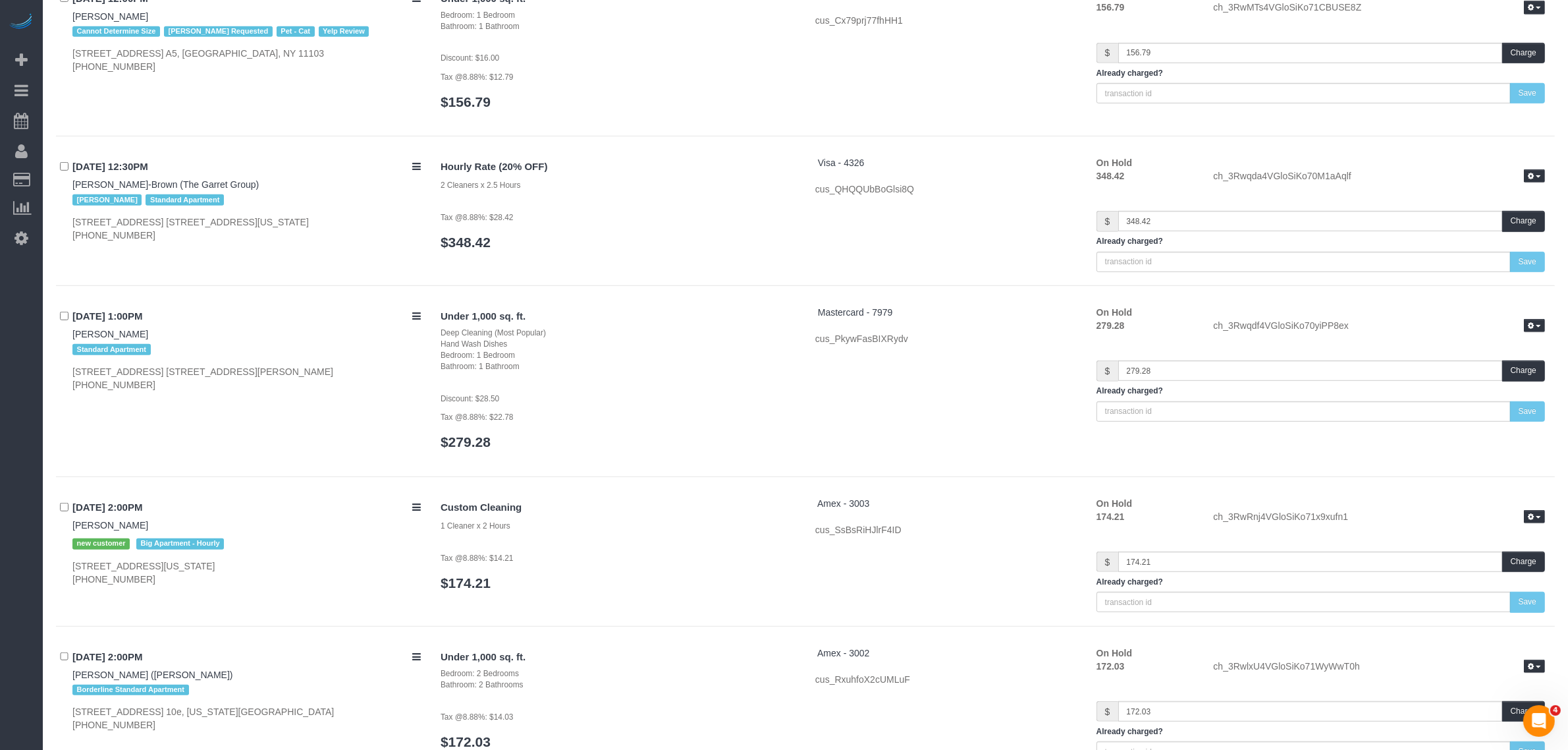
click at [506, 245] on h3 "$348.42" at bounding box center [618, 242] width 355 height 15
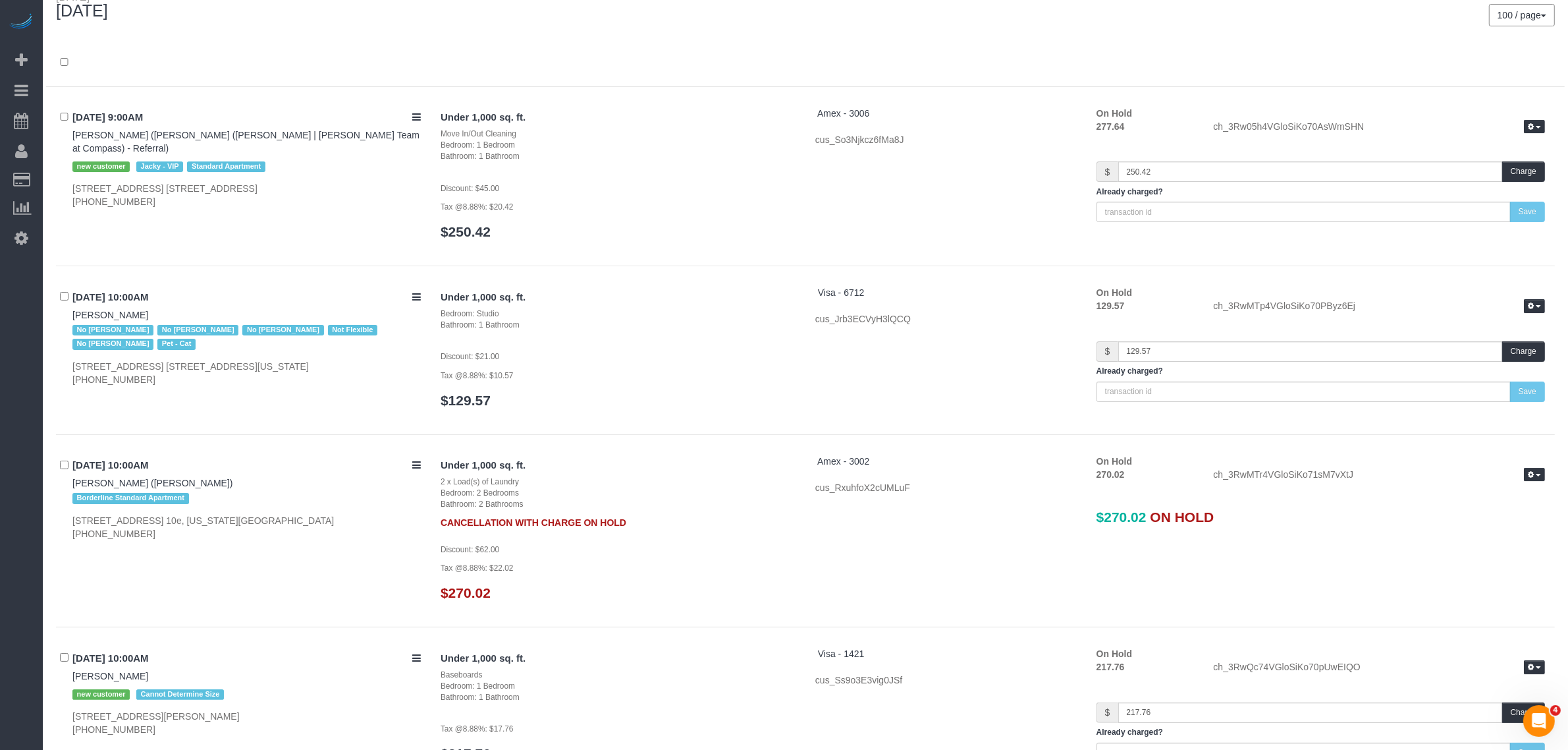
scroll to position [0, 0]
